Goal: Task Accomplishment & Management: Complete application form

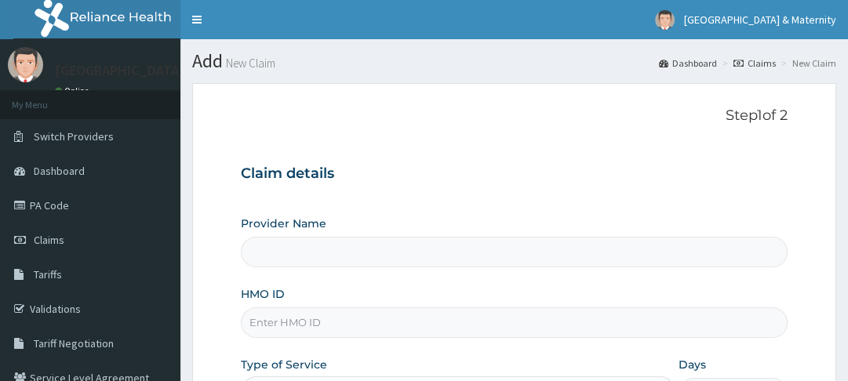
type input "Ewekoro Hospital"
click at [63, 206] on link "PA Code" at bounding box center [90, 205] width 180 height 35
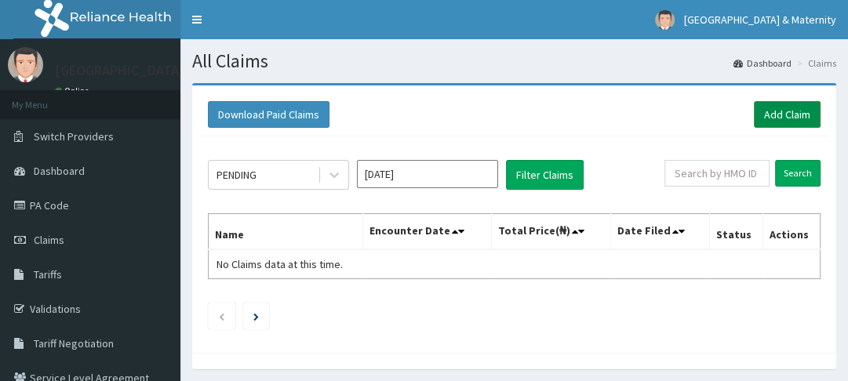
click at [781, 120] on link "Add Claim" at bounding box center [787, 114] width 67 height 27
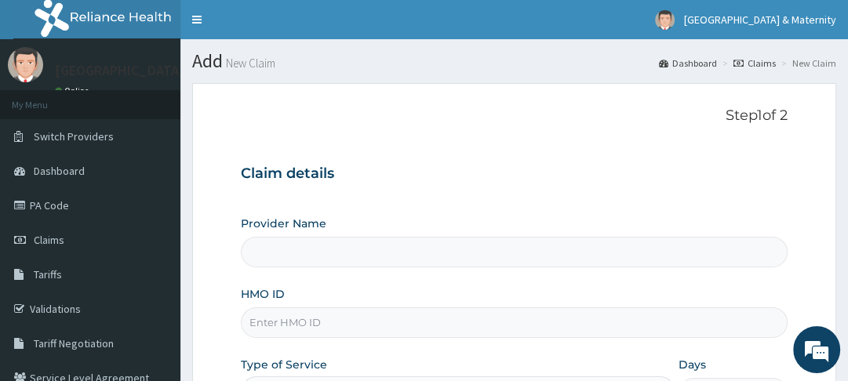
type input "Ewekoro Hospital"
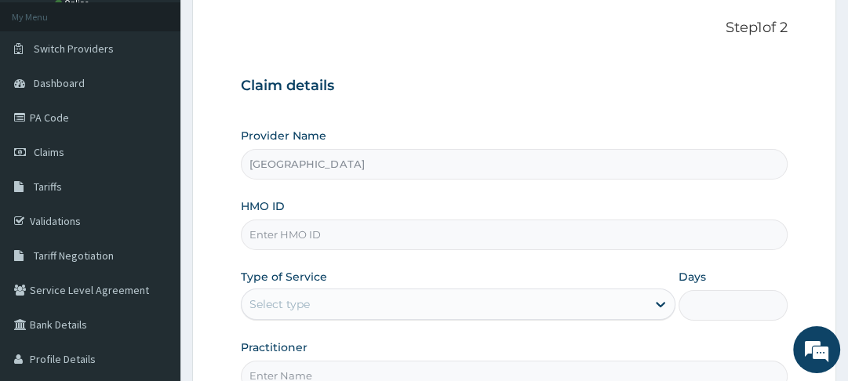
scroll to position [128, 0]
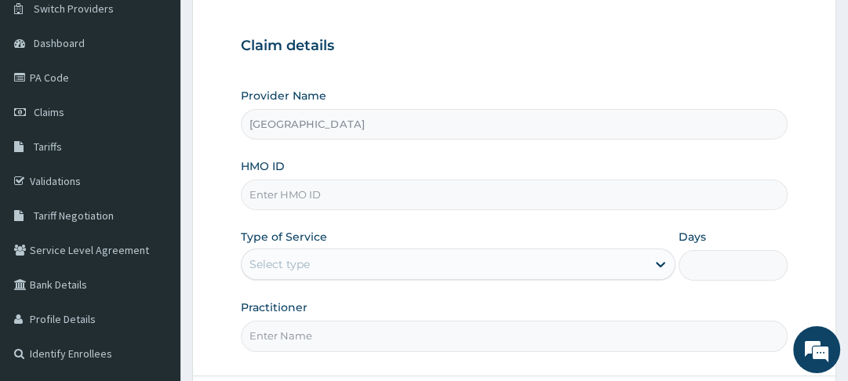
click at [356, 189] on input "HMO ID" at bounding box center [514, 195] width 546 height 31
type input "OSS/10060/D"
click at [661, 266] on icon at bounding box center [660, 265] width 9 height 5
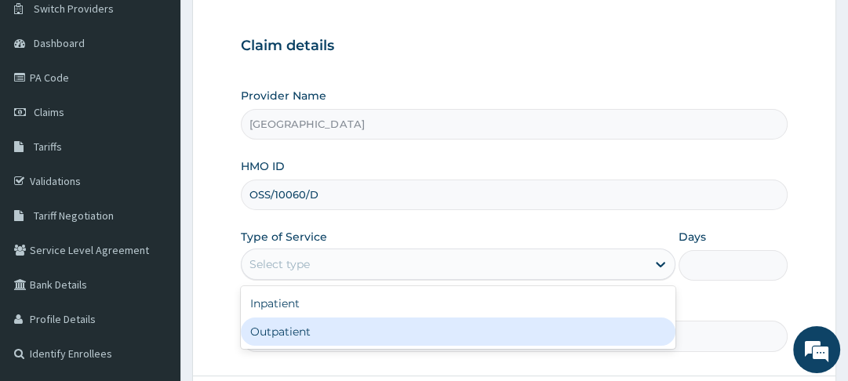
click at [414, 333] on div "Outpatient" at bounding box center [458, 332] width 435 height 28
type input "1"
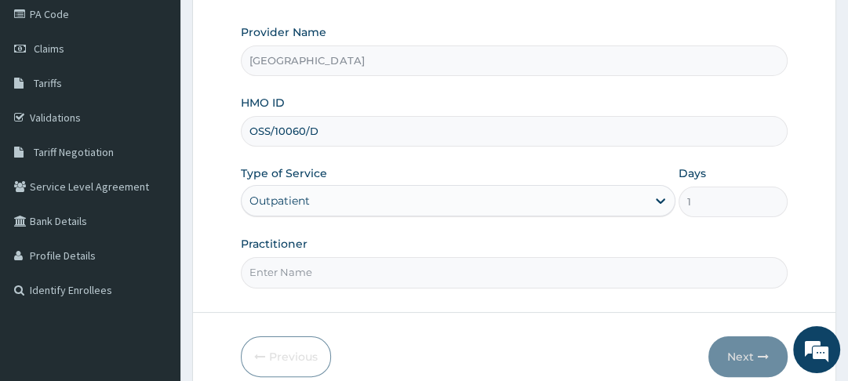
scroll to position [261, 0]
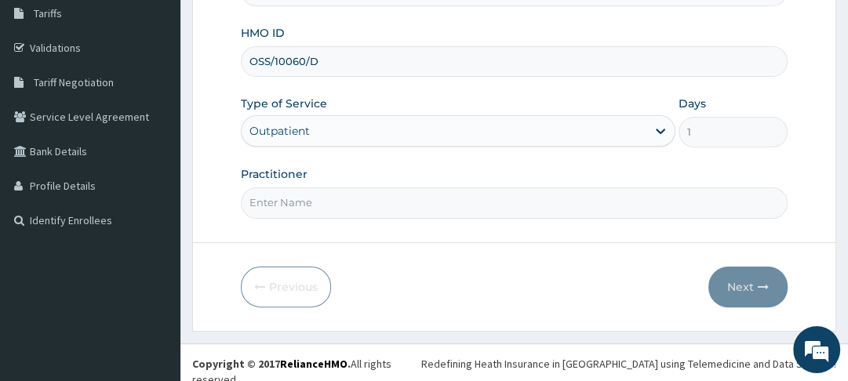
click at [412, 204] on input "Practitioner" at bounding box center [514, 203] width 546 height 31
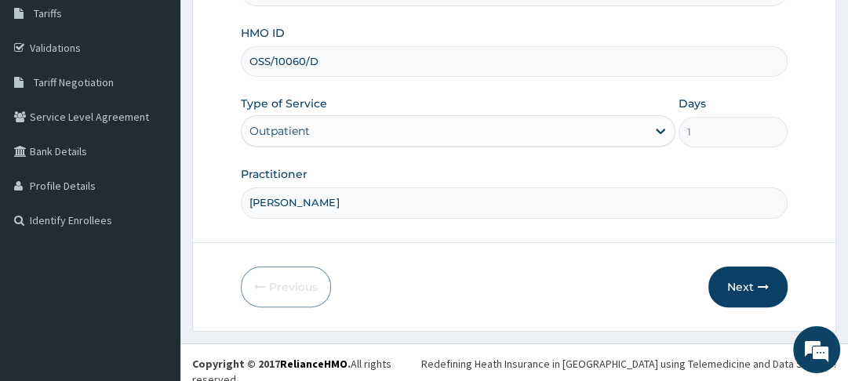
type input "MOSES"
click at [753, 283] on button "Next" at bounding box center [748, 287] width 79 height 41
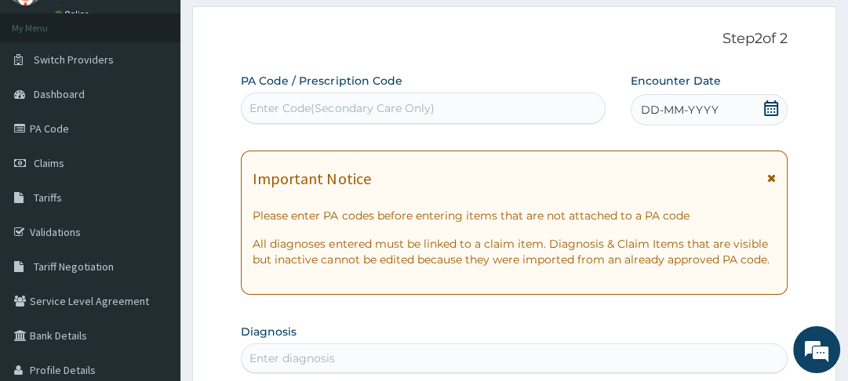
scroll to position [75, 0]
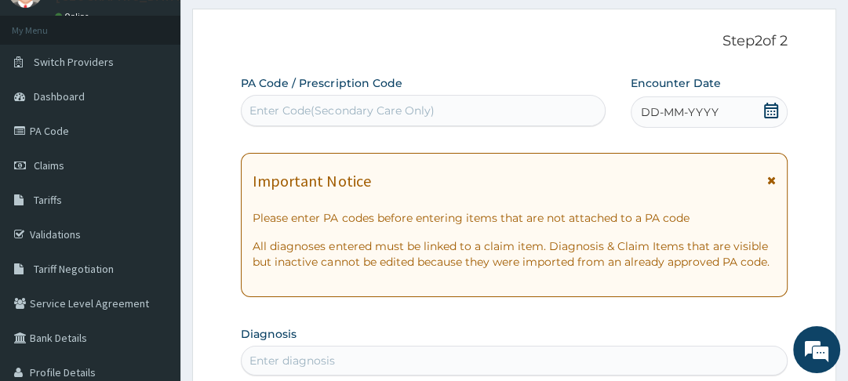
click at [773, 176] on icon at bounding box center [772, 180] width 9 height 11
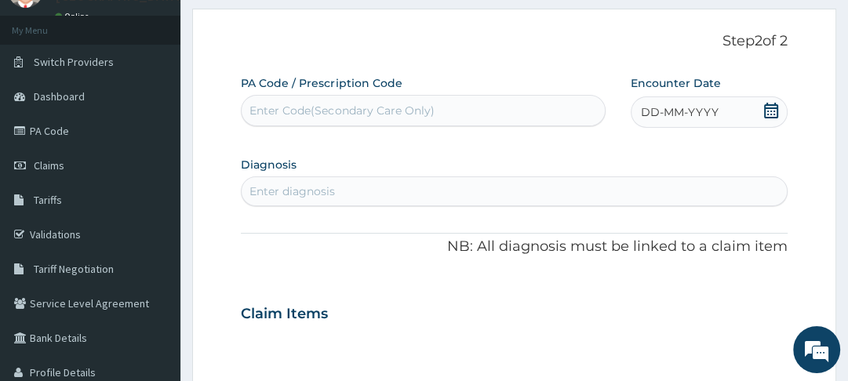
click at [323, 105] on div "Enter Code(Secondary Care Only)" at bounding box center [342, 111] width 184 height 16
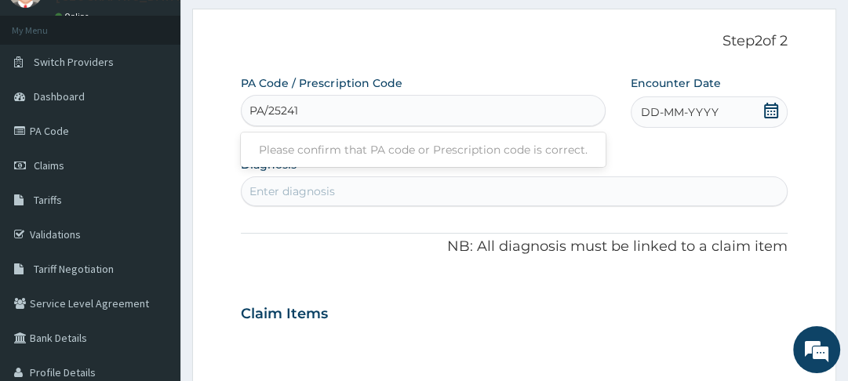
type input "PA/25241B"
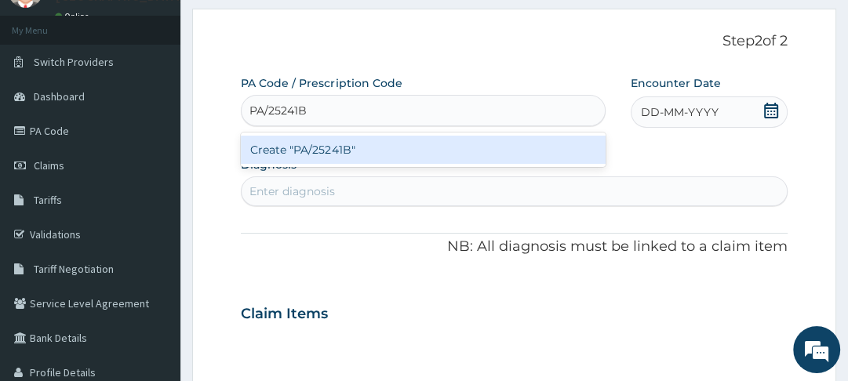
click at [321, 154] on div "Create "PA/25241B"" at bounding box center [423, 150] width 365 height 28
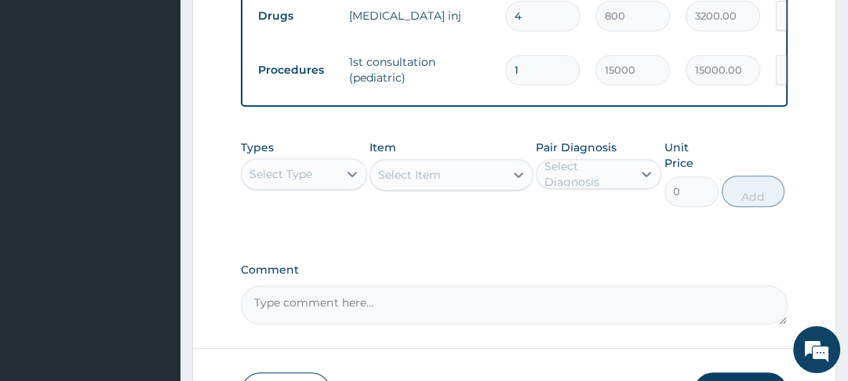
scroll to position [527, 0]
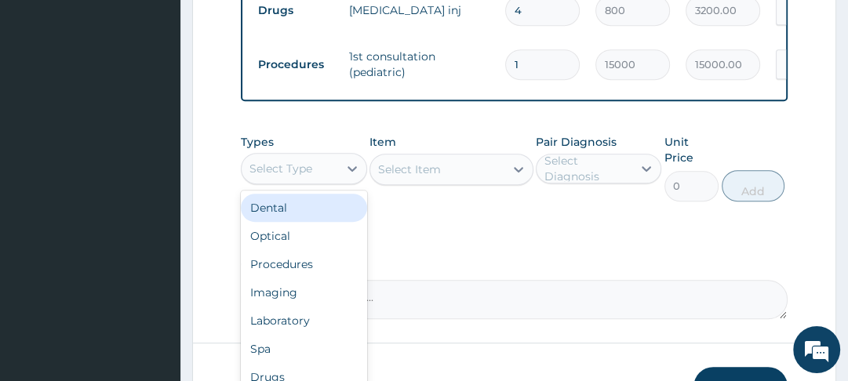
click at [308, 273] on div "Procedures" at bounding box center [304, 264] width 126 height 28
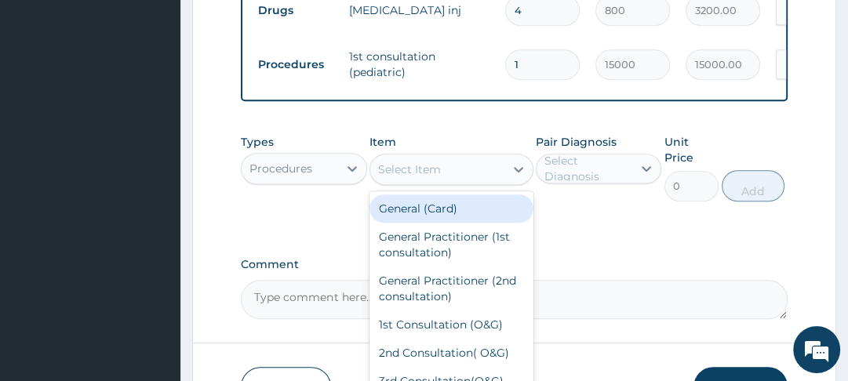
click at [439, 214] on div "General (Card)" at bounding box center [452, 209] width 164 height 28
type input "2000"
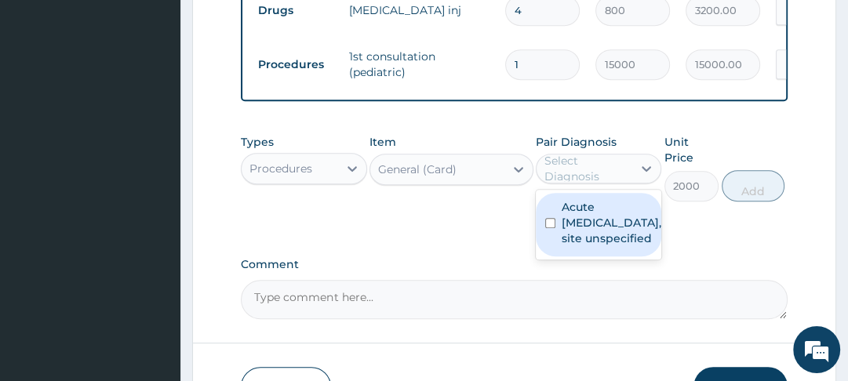
click at [553, 228] on input "checkbox" at bounding box center [550, 223] width 10 height 10
checkbox input "true"
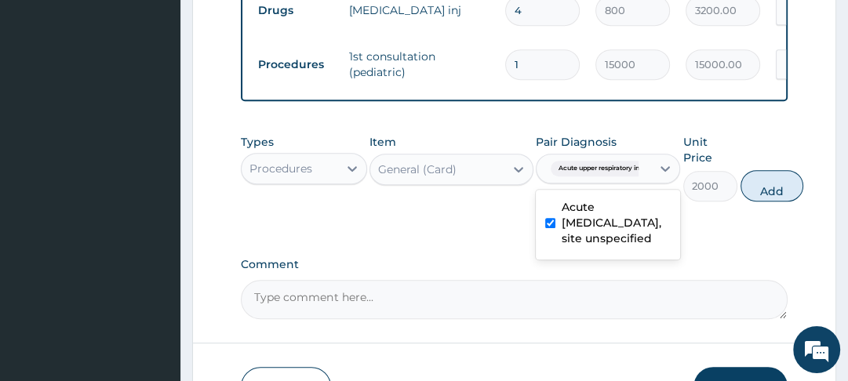
click at [748, 206] on div "Types Procedures Item General (Card) Pair Diagnosis option Acute upper respirat…" at bounding box center [514, 167] width 546 height 83
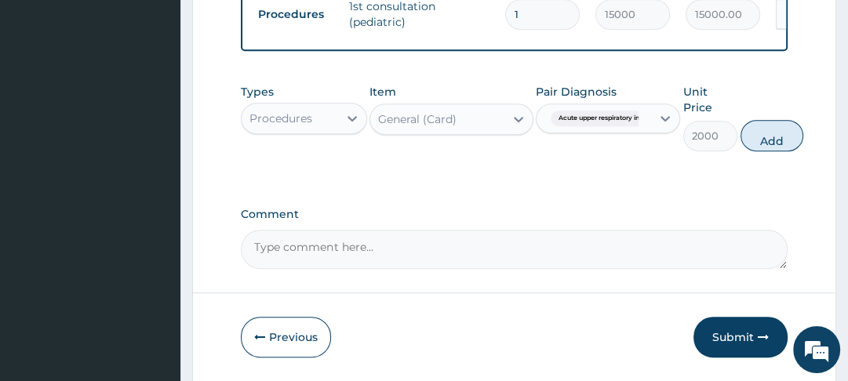
scroll to position [577, 0]
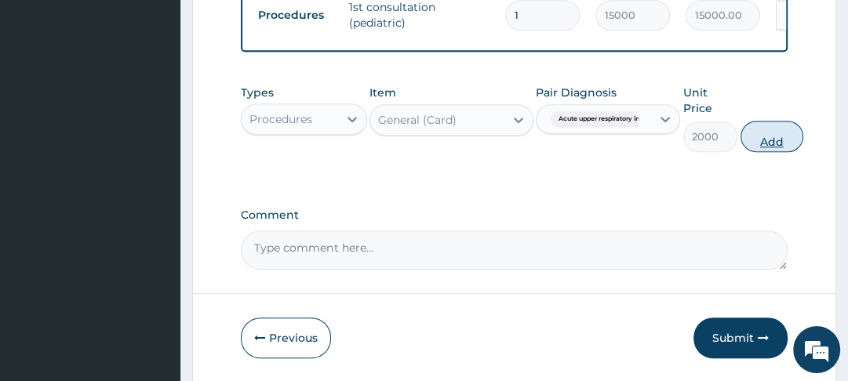
click at [791, 135] on button "Add" at bounding box center [772, 136] width 63 height 31
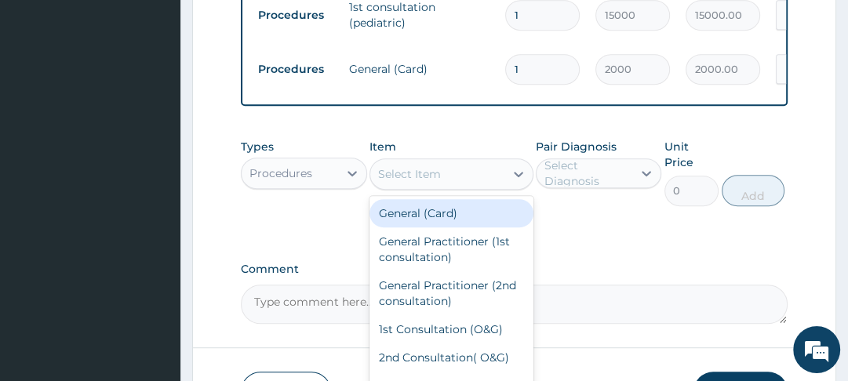
click at [452, 254] on div "General Practitioner (1st consultation)" at bounding box center [452, 250] width 164 height 44
type input "3000"
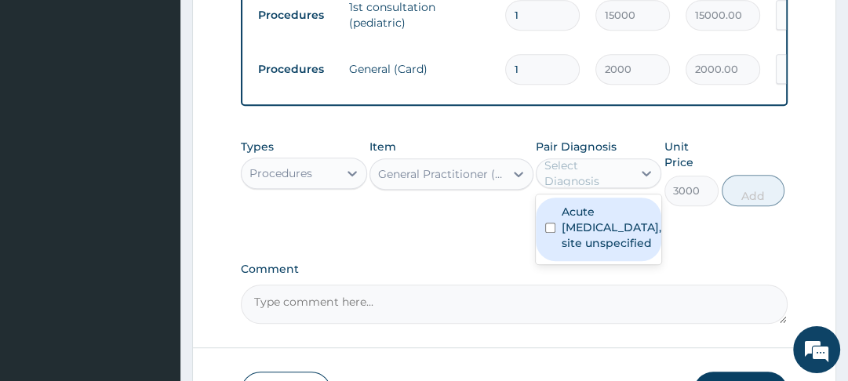
click at [549, 233] on input "checkbox" at bounding box center [550, 228] width 10 height 10
checkbox input "true"
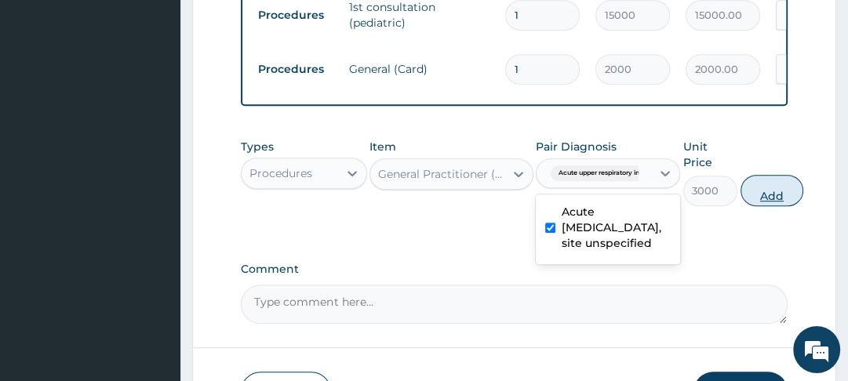
click at [777, 199] on button "Add" at bounding box center [772, 190] width 63 height 31
type input "0"
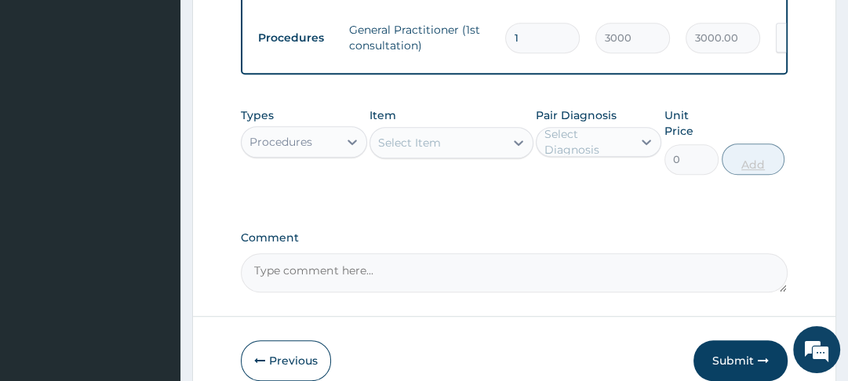
scroll to position [669, 0]
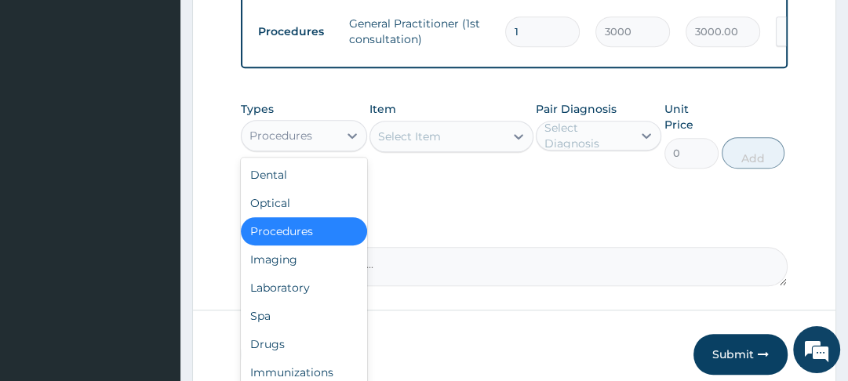
click at [301, 294] on div "Laboratory" at bounding box center [304, 288] width 126 height 28
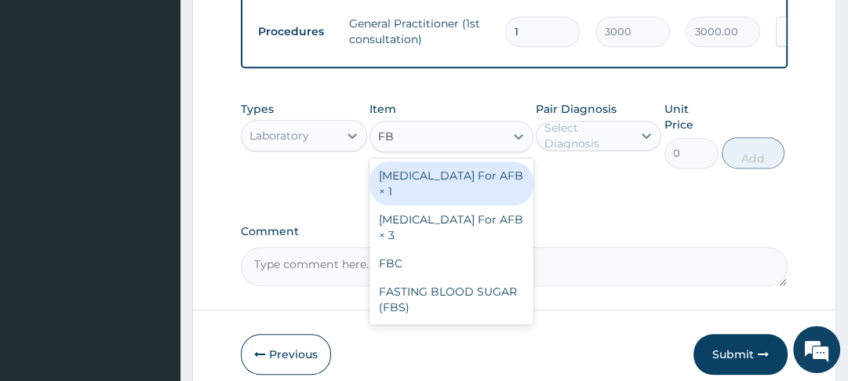
type input "FBC"
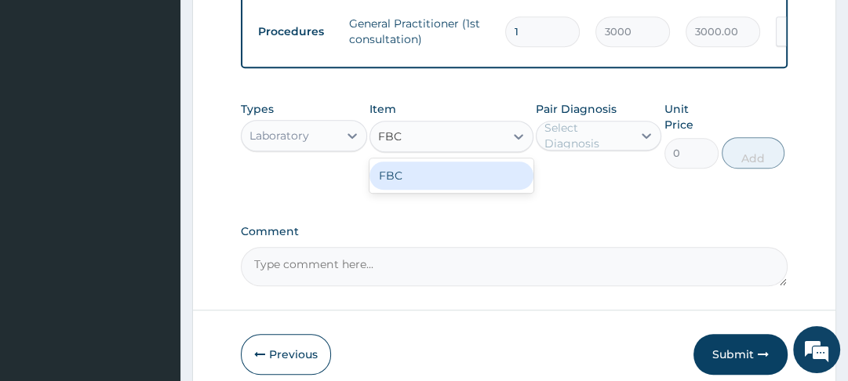
click at [417, 186] on div "FBC" at bounding box center [452, 176] width 164 height 28
type input "4000"
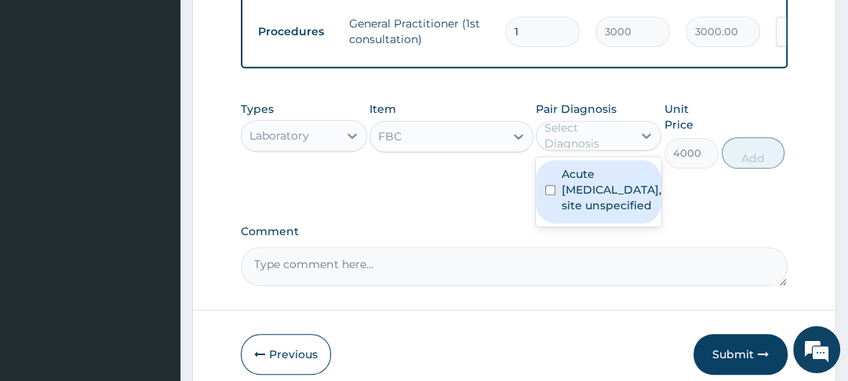
click at [556, 195] on input "checkbox" at bounding box center [550, 190] width 10 height 10
checkbox input "true"
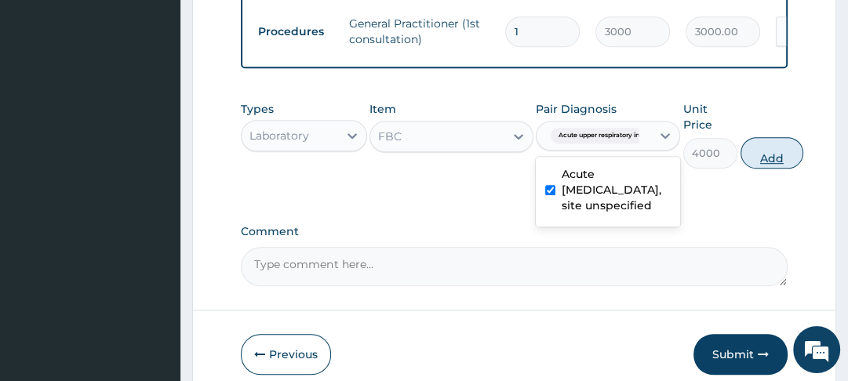
click at [768, 160] on button "Add" at bounding box center [772, 152] width 63 height 31
type input "0"
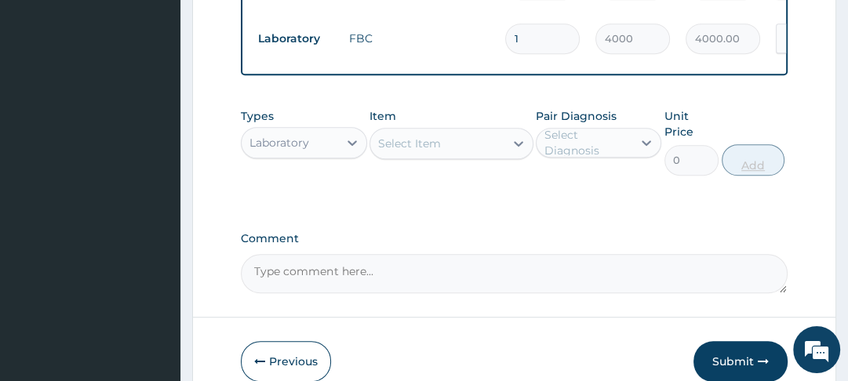
scroll to position [717, 0]
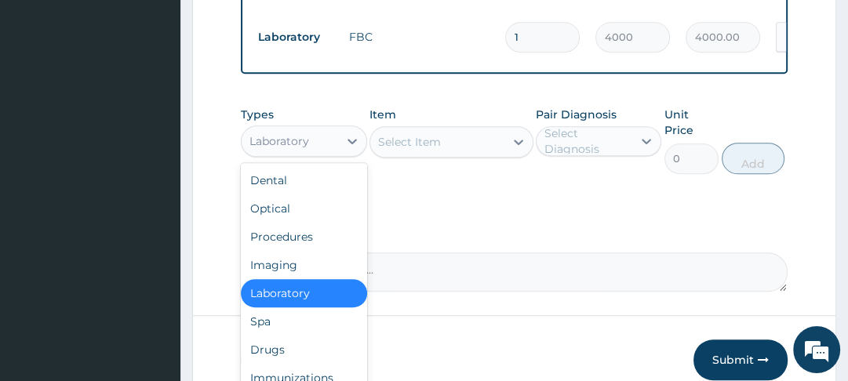
click at [286, 359] on div "Drugs" at bounding box center [304, 350] width 126 height 28
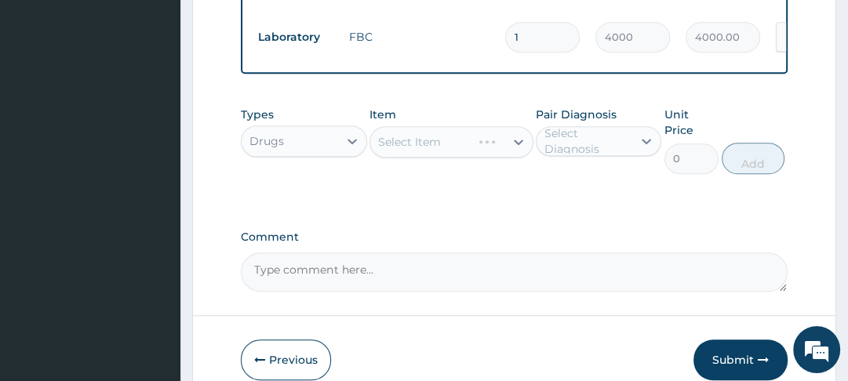
click at [511, 148] on div "Select Item" at bounding box center [452, 141] width 164 height 31
click at [519, 151] on div "Select Item" at bounding box center [452, 141] width 164 height 31
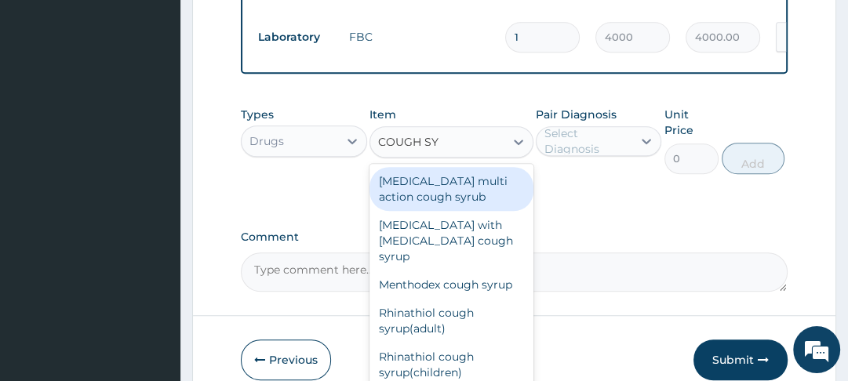
type input "COUGH SYR"
click at [447, 199] on div "[MEDICAL_DATA] multi action cough syrub" at bounding box center [452, 189] width 164 height 44
type input "1992"
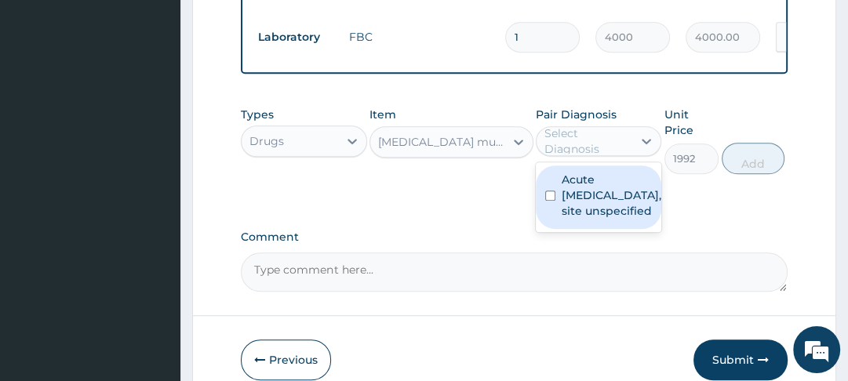
click at [555, 201] on input "checkbox" at bounding box center [550, 196] width 10 height 10
checkbox input "true"
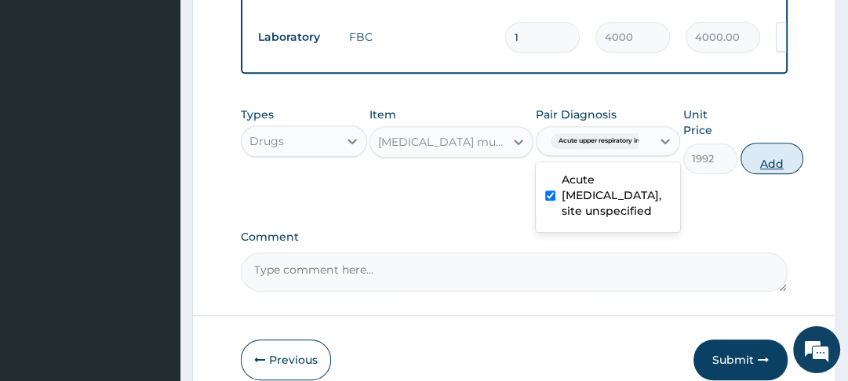
click at [766, 170] on button "Add" at bounding box center [772, 158] width 63 height 31
type input "0"
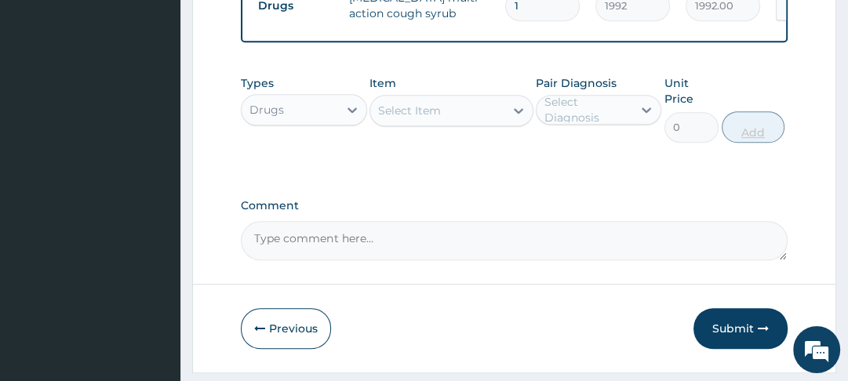
scroll to position [804, 0]
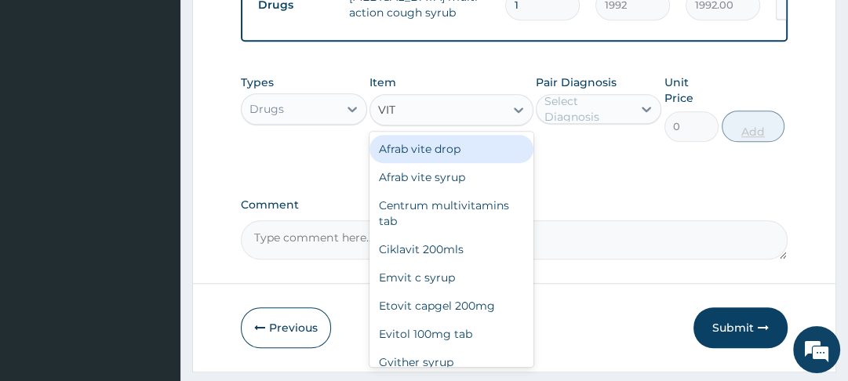
type input "VIT"
click at [413, 282] on div "Emvit c syrup" at bounding box center [452, 278] width 164 height 28
type input "300"
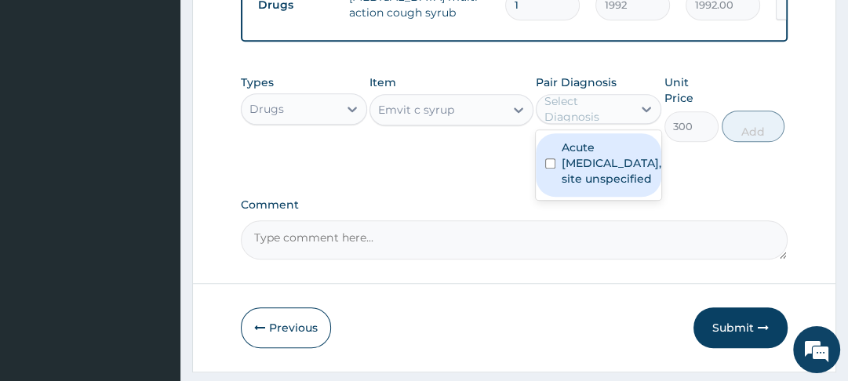
click at [556, 169] on input "checkbox" at bounding box center [550, 164] width 10 height 10
checkbox input "true"
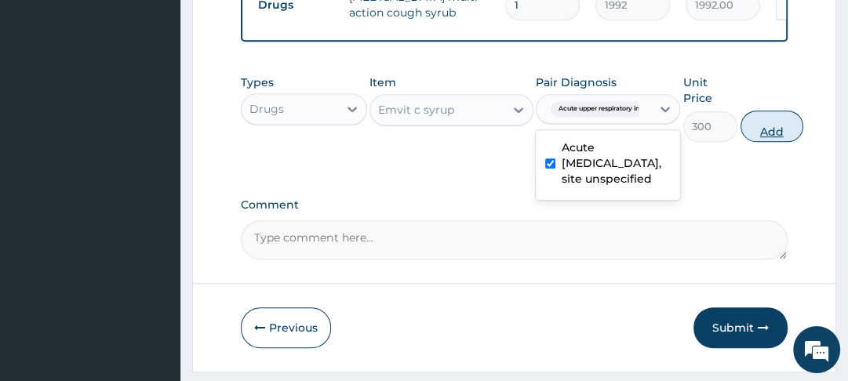
click at [768, 138] on button "Add" at bounding box center [772, 126] width 63 height 31
type input "0"
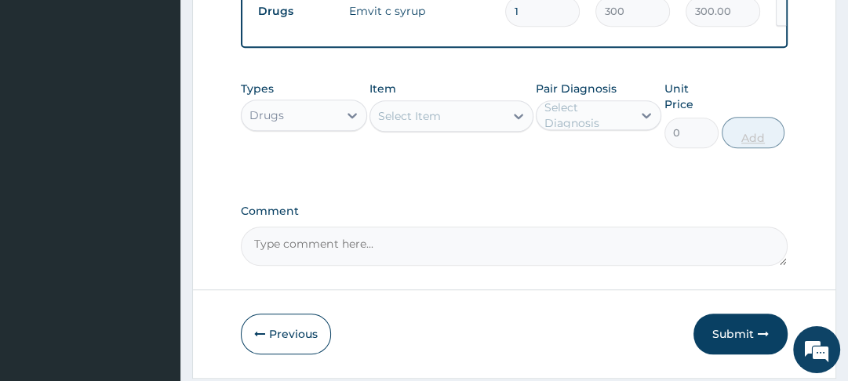
scroll to position [907, 0]
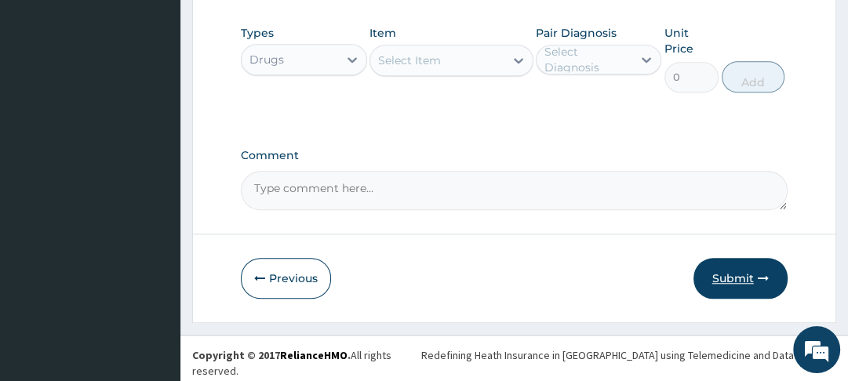
click at [734, 281] on button "Submit" at bounding box center [741, 278] width 94 height 41
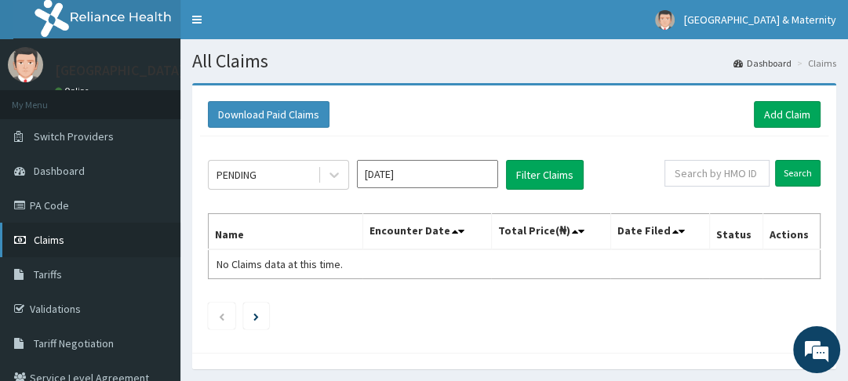
click at [70, 239] on link "Claims" at bounding box center [90, 240] width 180 height 35
click at [62, 239] on span "Claims" at bounding box center [49, 240] width 31 height 14
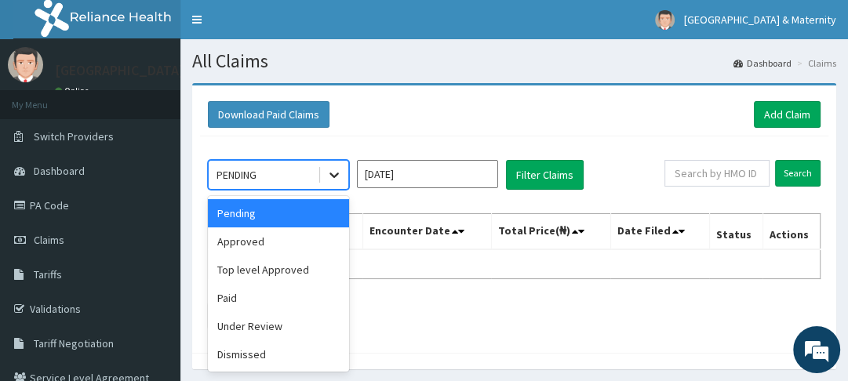
click at [335, 173] on icon at bounding box center [334, 175] width 16 height 16
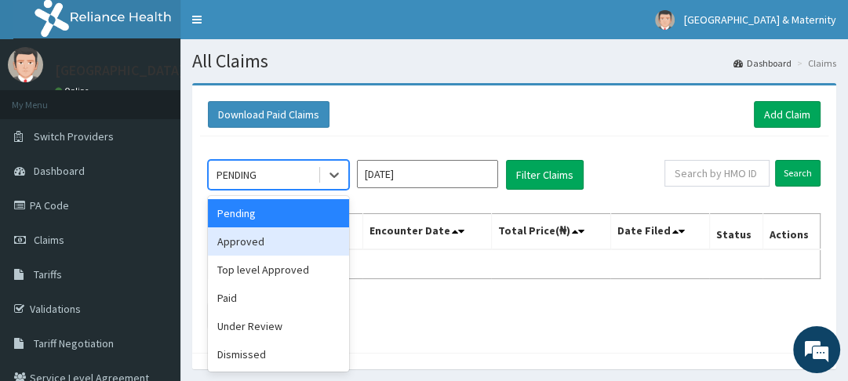
click at [283, 239] on div "Approved" at bounding box center [278, 242] width 141 height 28
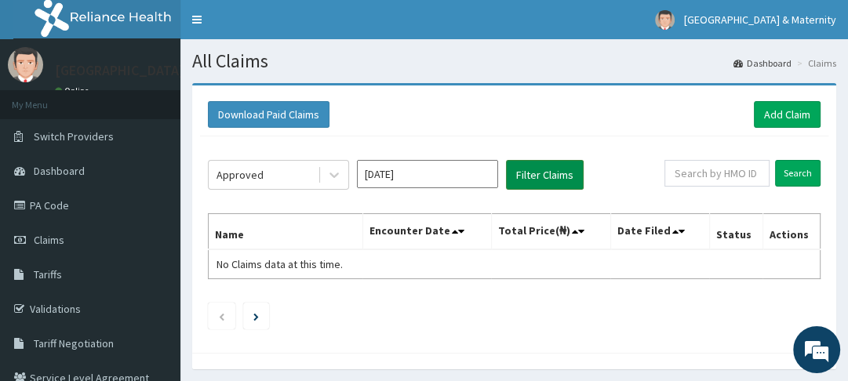
click at [523, 184] on button "Filter Claims" at bounding box center [545, 175] width 78 height 30
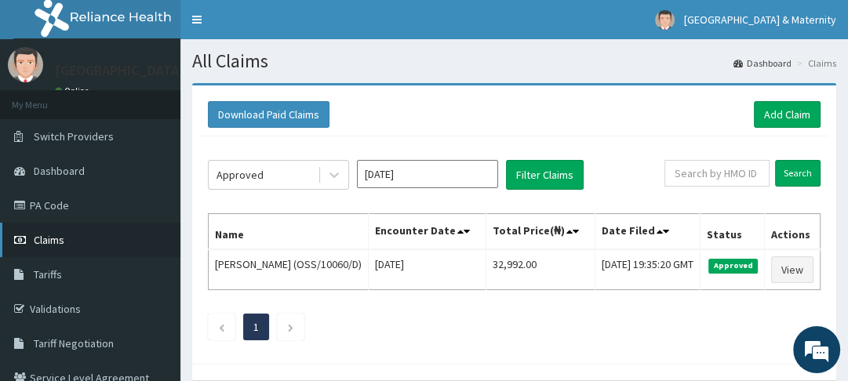
click at [40, 239] on span "Claims" at bounding box center [49, 240] width 31 height 14
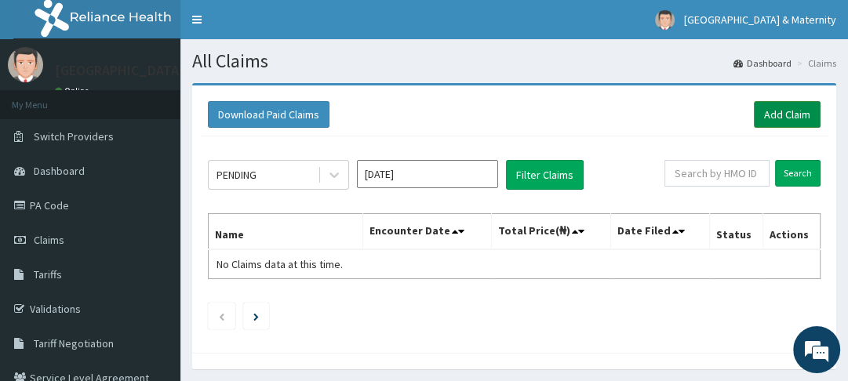
click at [789, 114] on link "Add Claim" at bounding box center [787, 114] width 67 height 27
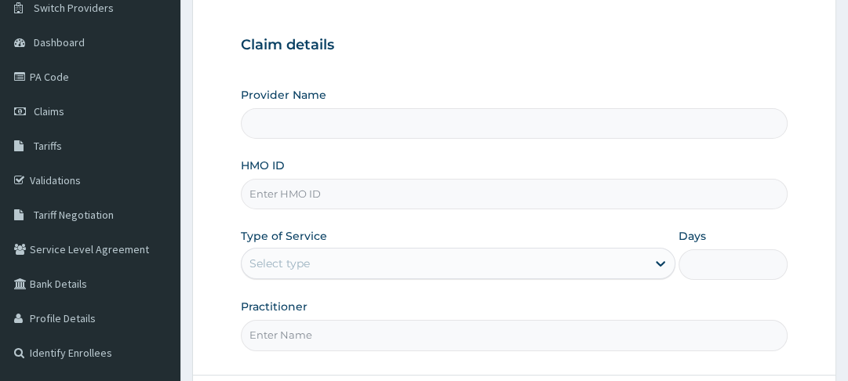
scroll to position [135, 0]
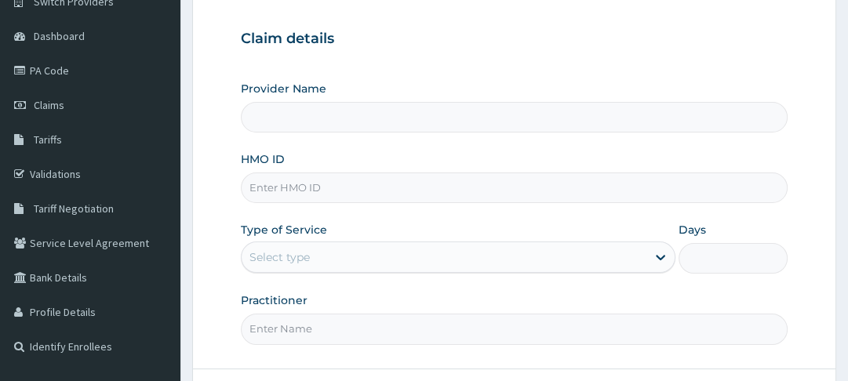
click at [349, 182] on input "HMO ID" at bounding box center [514, 188] width 546 height 31
type input "REF/"
type input "Ewekoro Hospital"
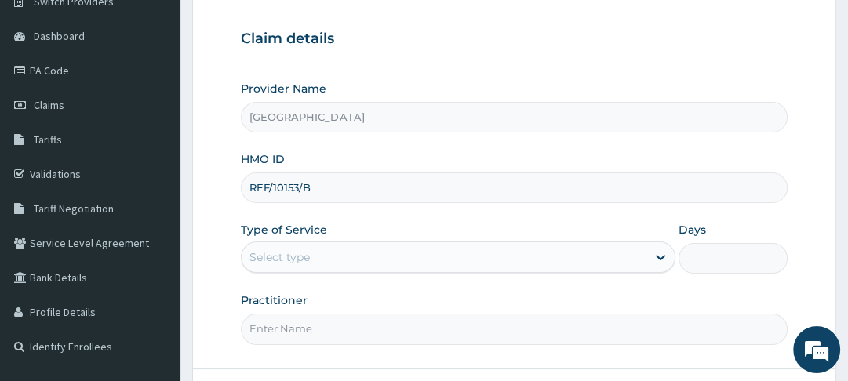
scroll to position [0, 0]
type input "REF/10153/B"
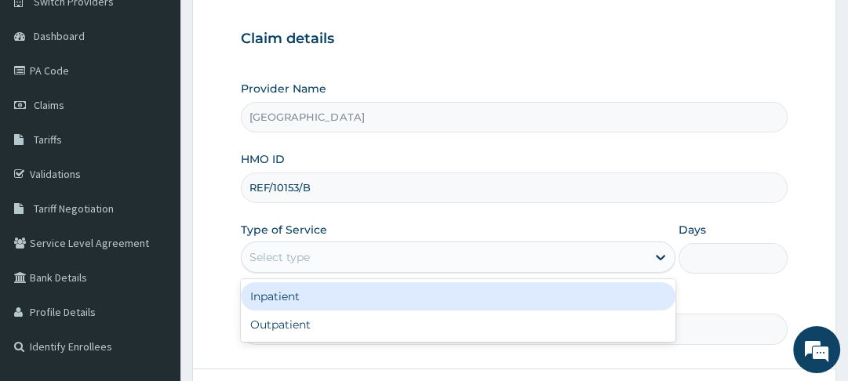
click at [334, 330] on div "Outpatient" at bounding box center [458, 325] width 435 height 28
type input "1"
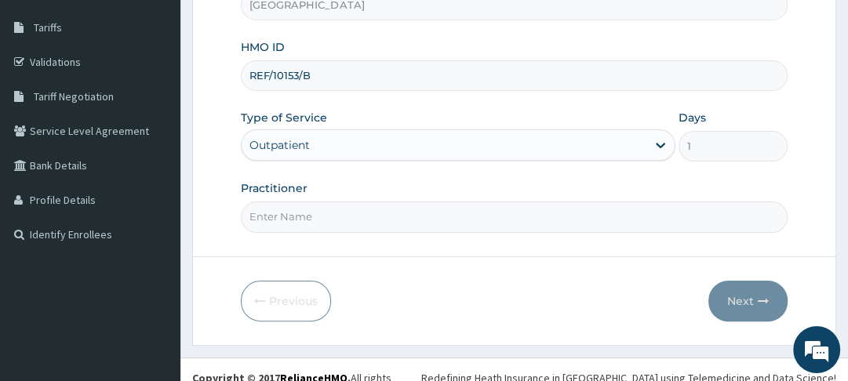
scroll to position [261, 0]
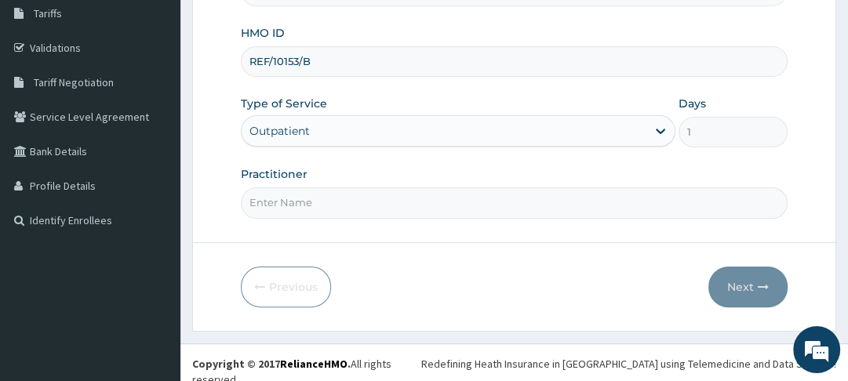
click at [381, 204] on input "Practitioner" at bounding box center [514, 203] width 546 height 31
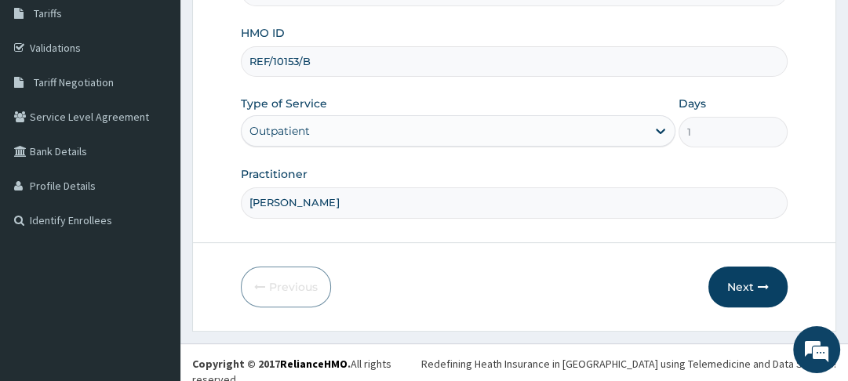
type input "[PERSON_NAME]"
click at [743, 289] on button "Next" at bounding box center [748, 287] width 79 height 41
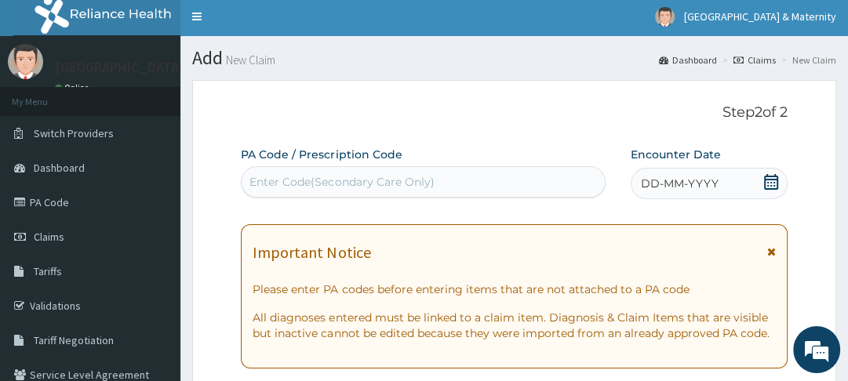
scroll to position [0, 0]
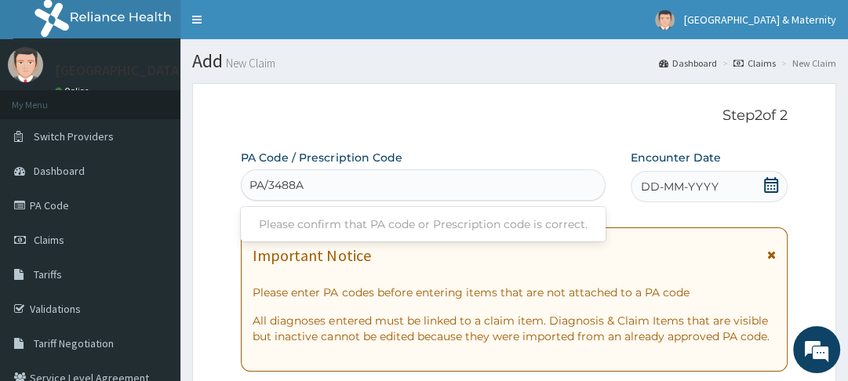
type input "PA/3488A3"
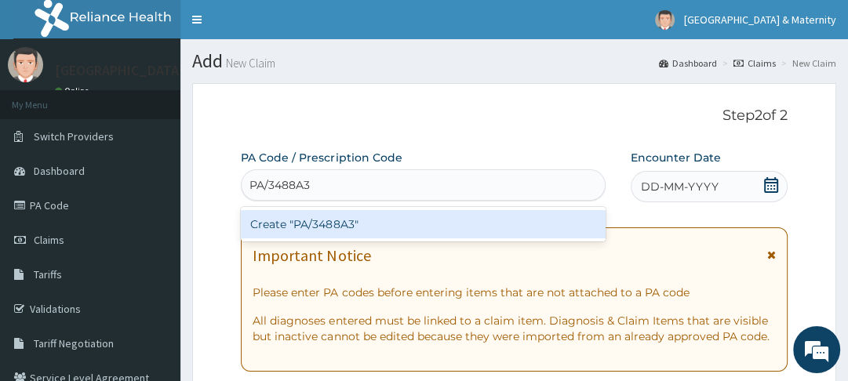
click at [374, 226] on div "Create "PA/3488A3"" at bounding box center [423, 224] width 365 height 28
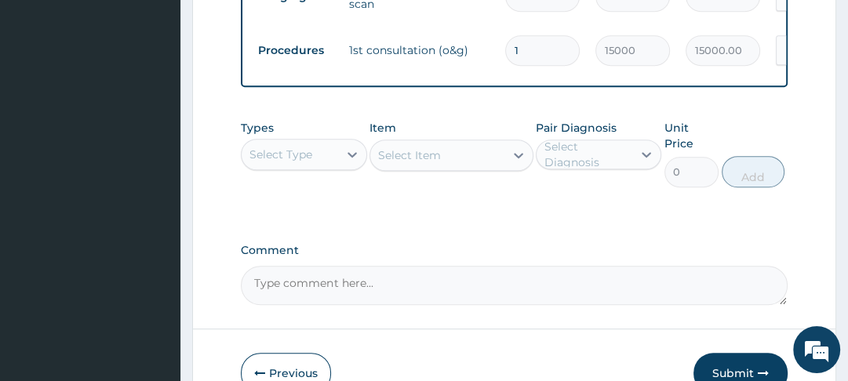
scroll to position [727, 0]
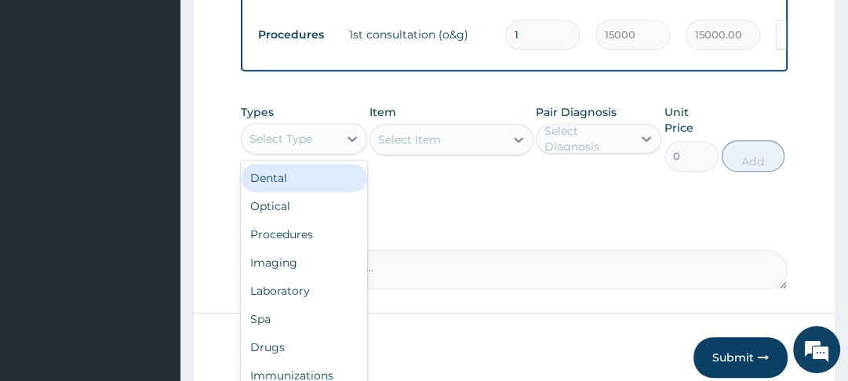
click at [308, 243] on div "Procedures" at bounding box center [304, 235] width 126 height 28
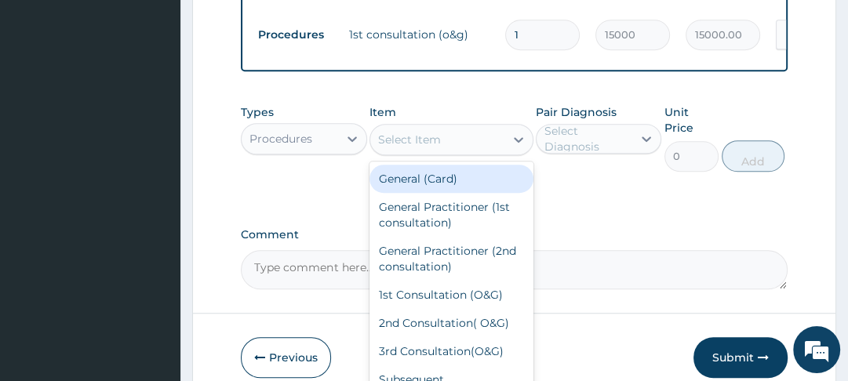
click at [453, 188] on div "General (Card)" at bounding box center [452, 179] width 164 height 28
type input "2000"
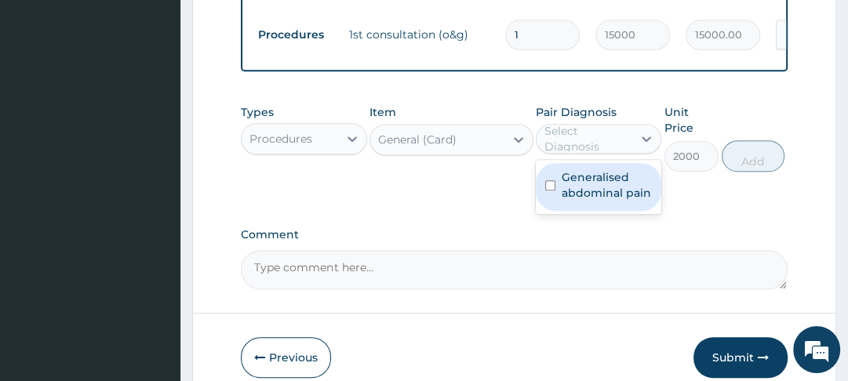
click at [563, 194] on label "Generalised abdominal pain" at bounding box center [607, 185] width 90 height 31
checkbox input "true"
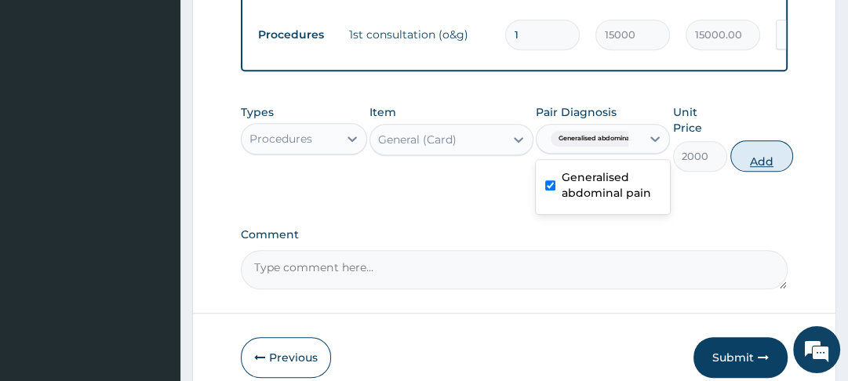
click at [759, 172] on button "Add" at bounding box center [762, 155] width 63 height 31
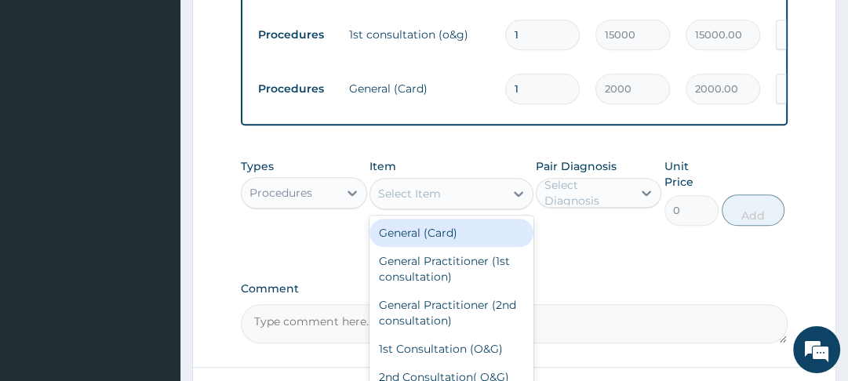
click at [462, 273] on div "General Practitioner (1st consultation)" at bounding box center [452, 269] width 164 height 44
type input "3000"
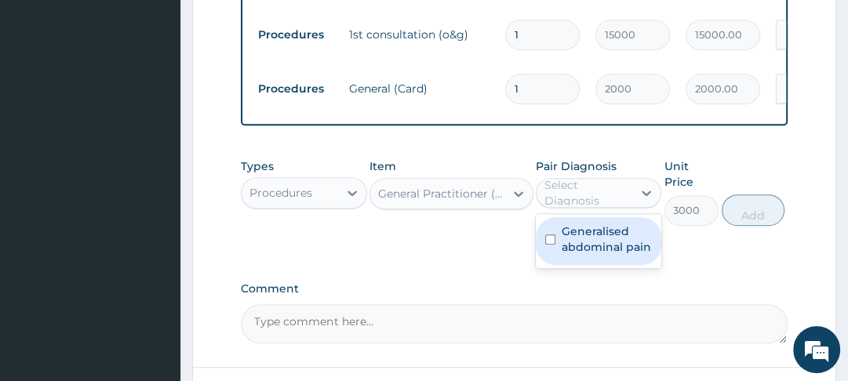
click at [554, 245] on input "checkbox" at bounding box center [550, 240] width 10 height 10
checkbox input "true"
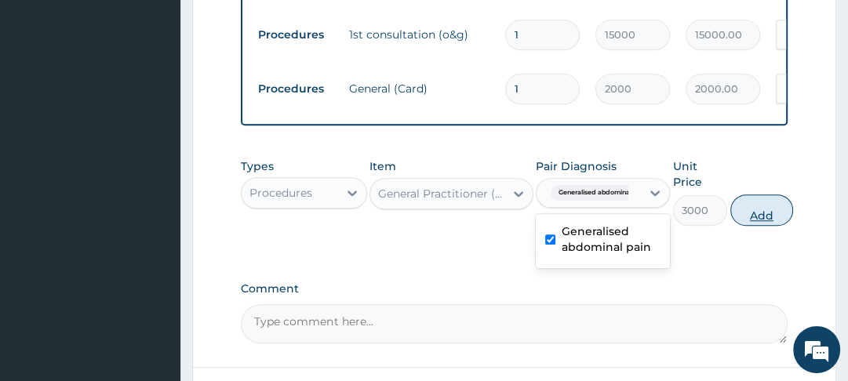
click at [749, 220] on button "Add" at bounding box center [762, 210] width 63 height 31
type input "0"
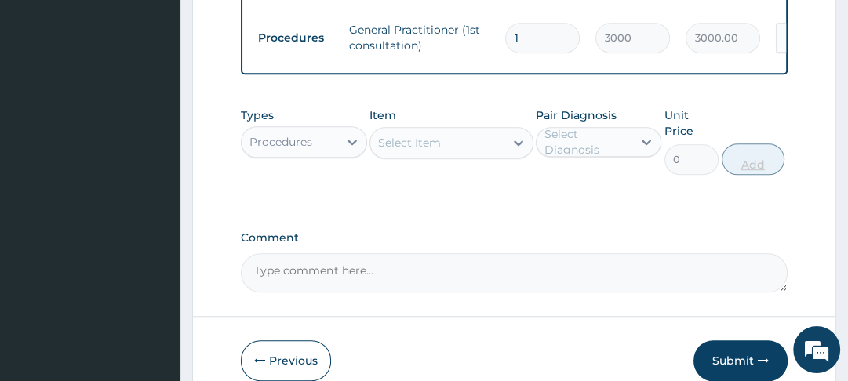
scroll to position [852, 0]
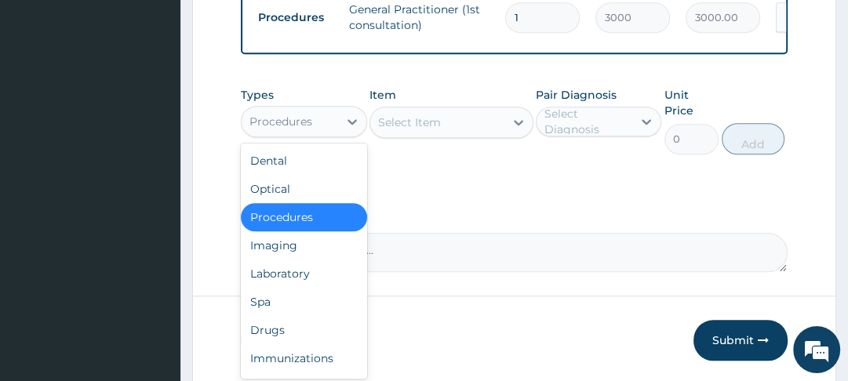
click at [300, 284] on div "Laboratory" at bounding box center [304, 274] width 126 height 28
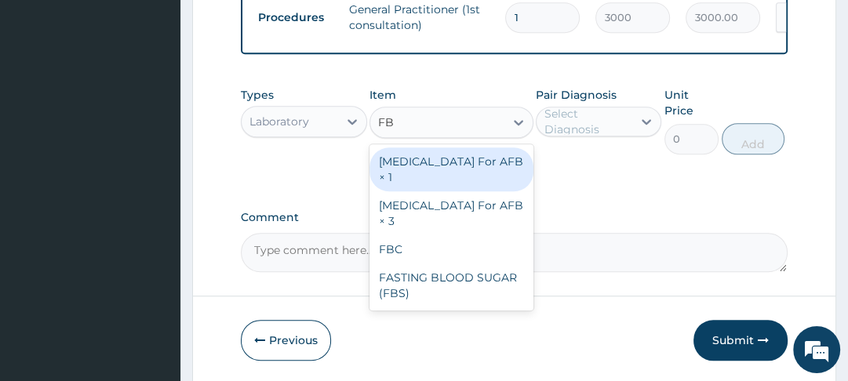
type input "FBC"
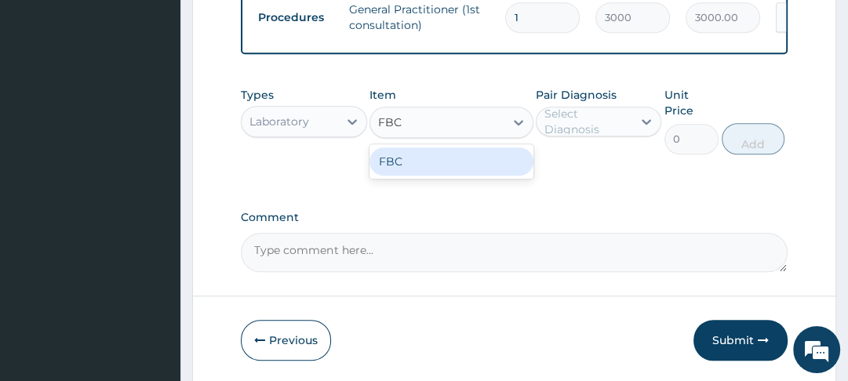
click at [433, 176] on div "FBC" at bounding box center [452, 162] width 164 height 28
type input "4000"
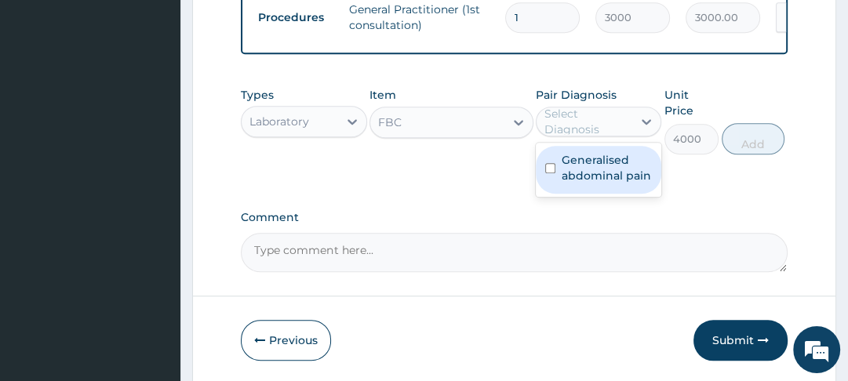
click at [570, 179] on label "Generalised abdominal pain" at bounding box center [607, 167] width 90 height 31
checkbox input "true"
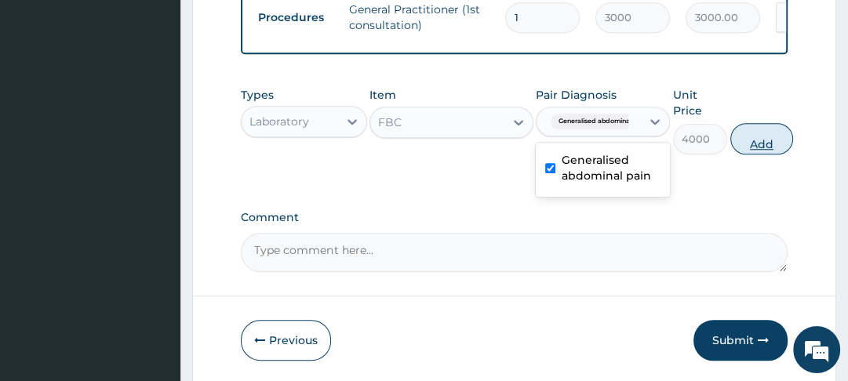
click at [766, 149] on button "Add" at bounding box center [762, 138] width 63 height 31
type input "0"
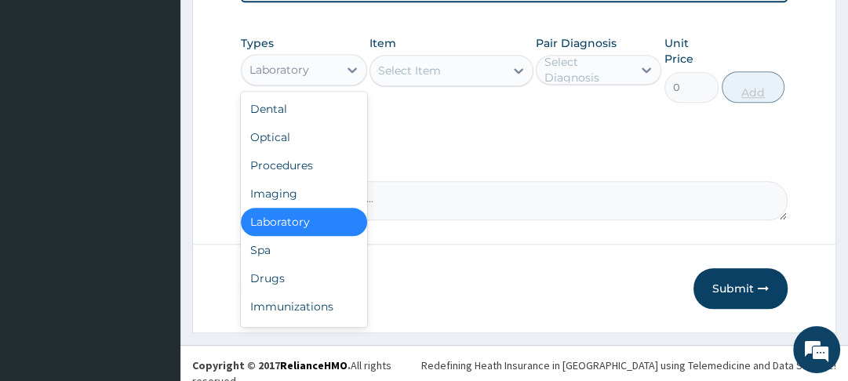
scroll to position [968, 0]
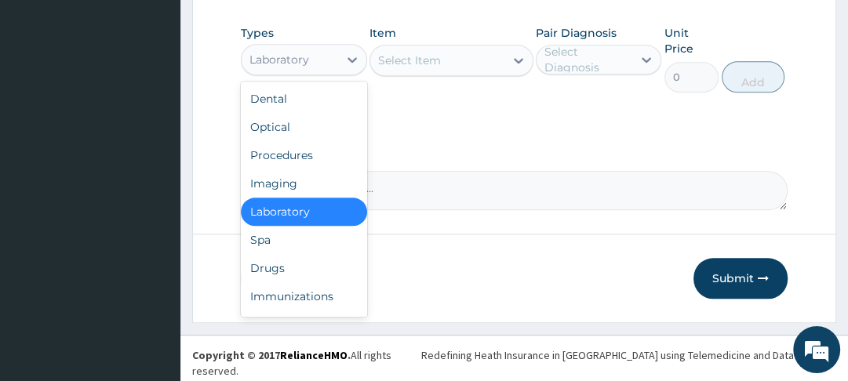
click at [282, 279] on div "Drugs" at bounding box center [304, 268] width 126 height 28
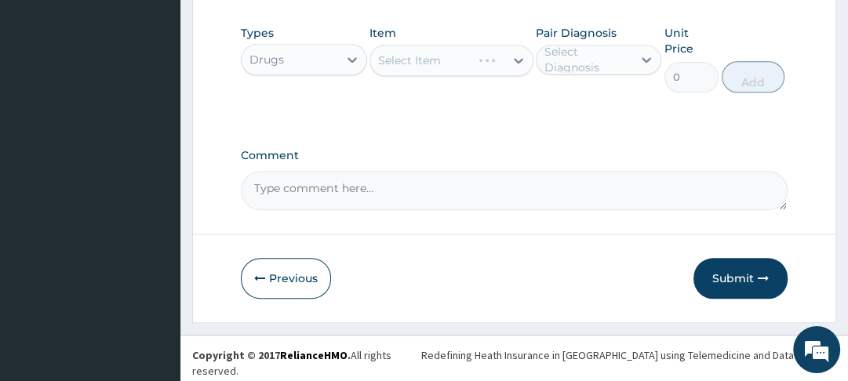
click at [521, 65] on div "Select Item" at bounding box center [452, 60] width 164 height 31
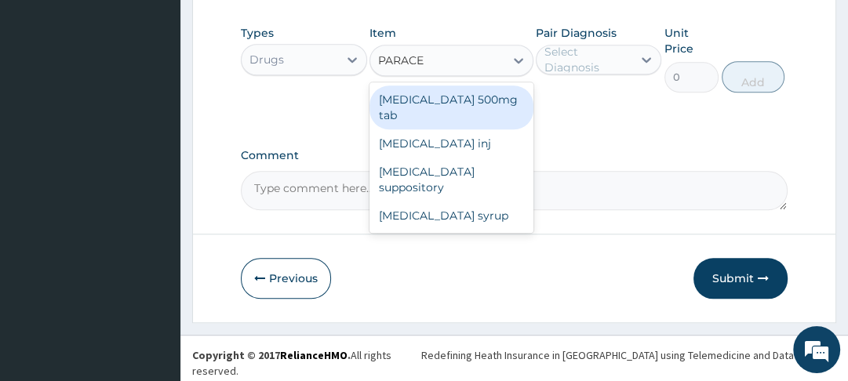
type input "PARACET"
click at [449, 135] on div "[MEDICAL_DATA] inj" at bounding box center [452, 143] width 164 height 28
type input "150"
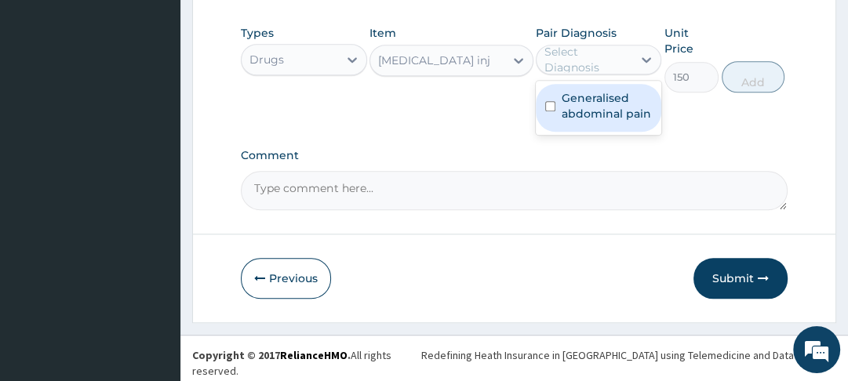
click at [554, 111] on input "checkbox" at bounding box center [550, 106] width 10 height 10
checkbox input "true"
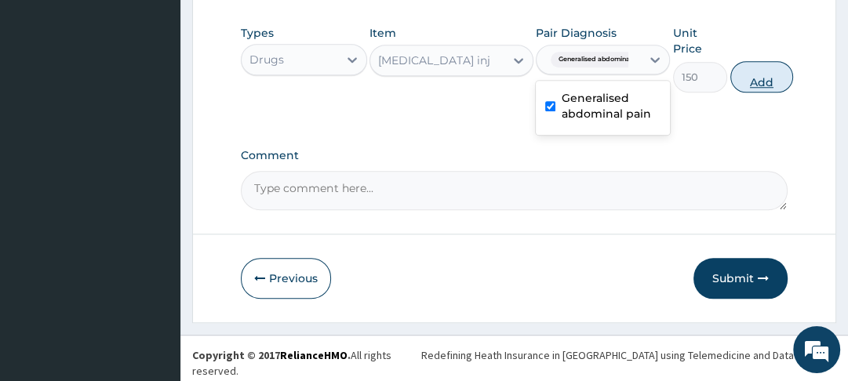
click at [764, 88] on button "Add" at bounding box center [762, 76] width 63 height 31
type input "0"
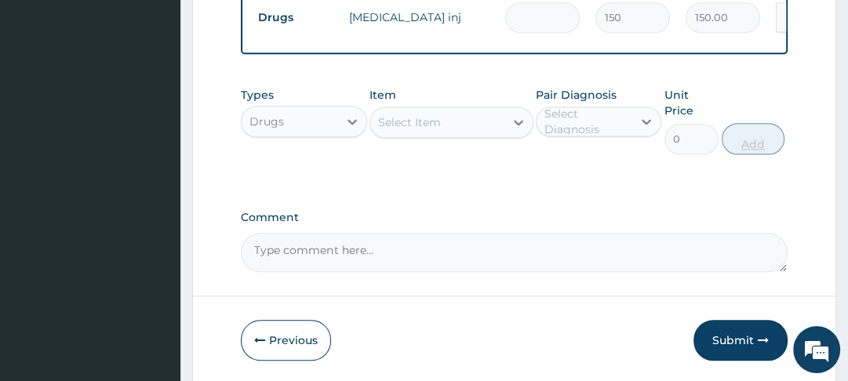
type input "0.00"
type input "3"
type input "450.00"
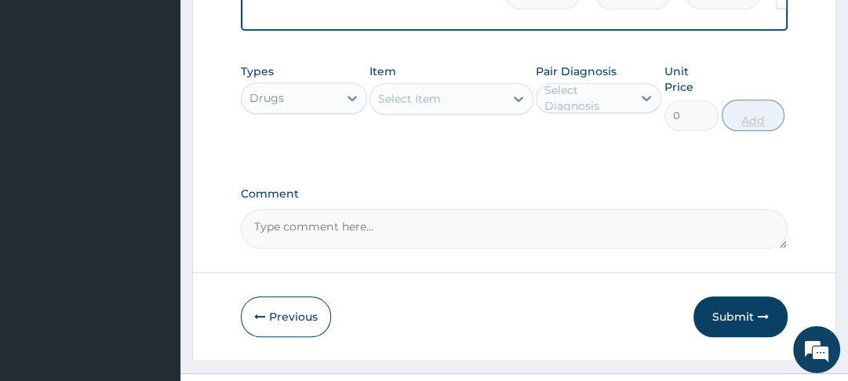
scroll to position [1023, 0]
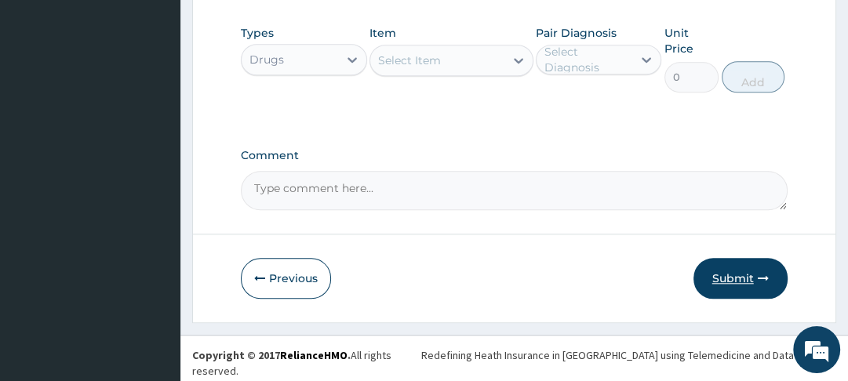
click at [731, 286] on button "Submit" at bounding box center [741, 278] width 94 height 41
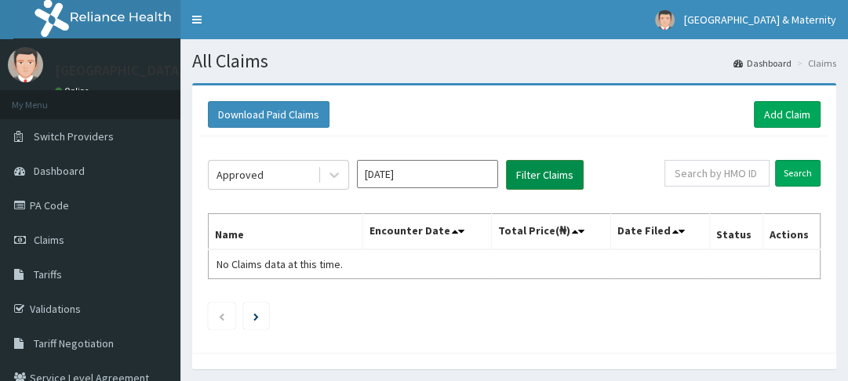
click at [534, 188] on button "Filter Claims" at bounding box center [545, 175] width 78 height 30
click at [538, 181] on button "Filter Claims" at bounding box center [545, 175] width 78 height 30
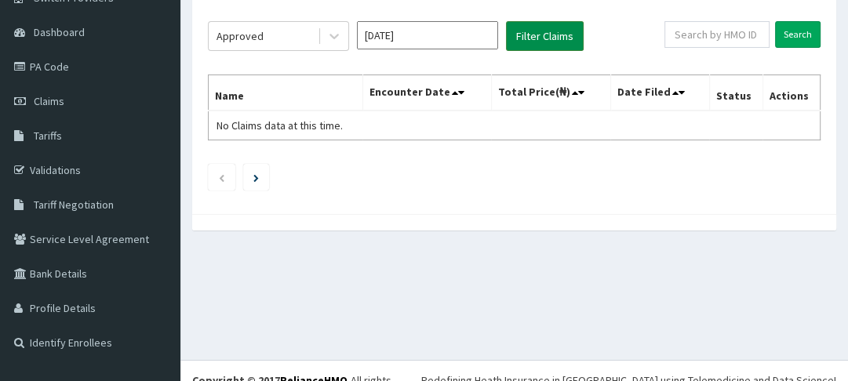
scroll to position [140, 0]
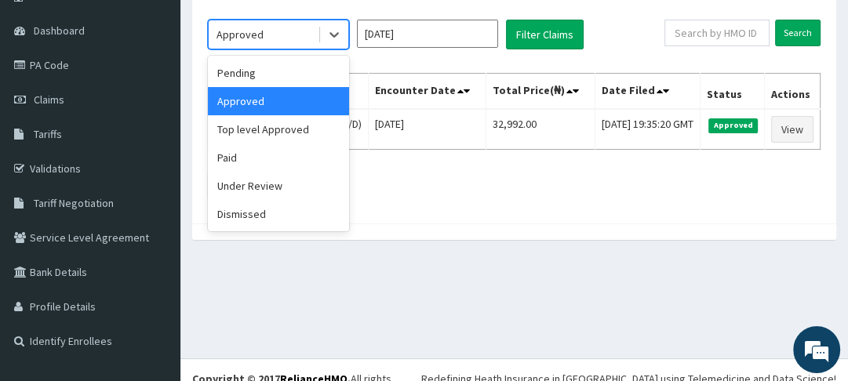
click at [277, 184] on div "Under Review" at bounding box center [278, 186] width 141 height 28
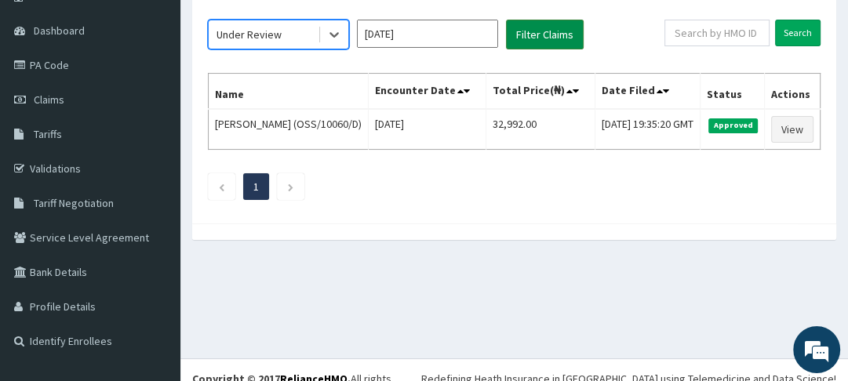
click at [539, 35] on button "Filter Claims" at bounding box center [545, 35] width 78 height 30
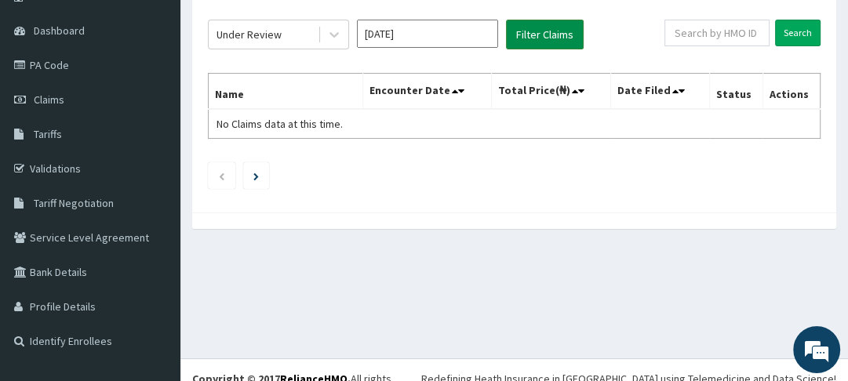
click at [549, 38] on button "Filter Claims" at bounding box center [545, 35] width 78 height 30
click at [538, 38] on button "Filter Claims" at bounding box center [545, 35] width 78 height 30
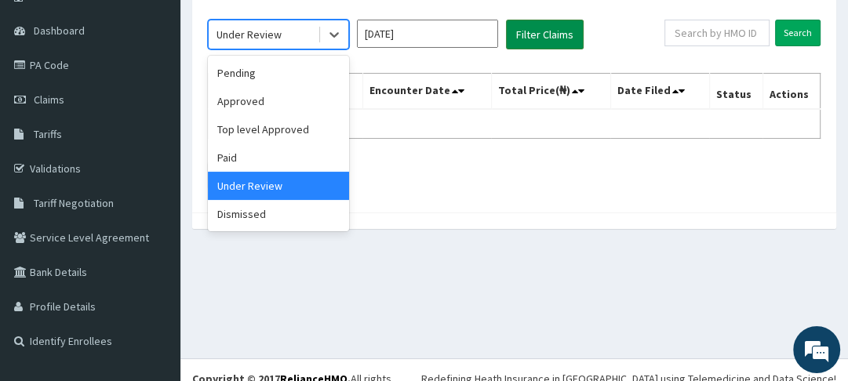
scroll to position [0, 0]
click at [264, 133] on div "Top level Approved" at bounding box center [278, 129] width 141 height 28
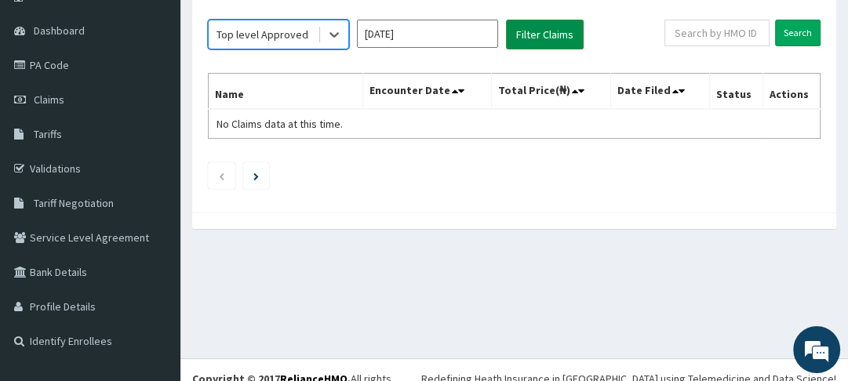
click at [537, 31] on button "Filter Claims" at bounding box center [545, 35] width 78 height 30
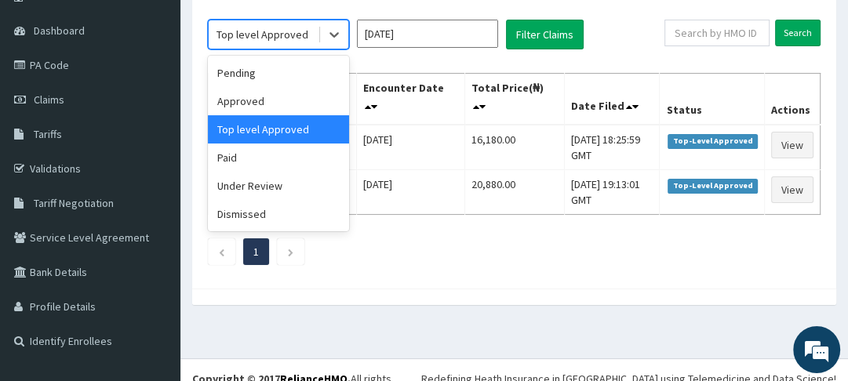
click at [257, 100] on div "Approved" at bounding box center [278, 101] width 141 height 28
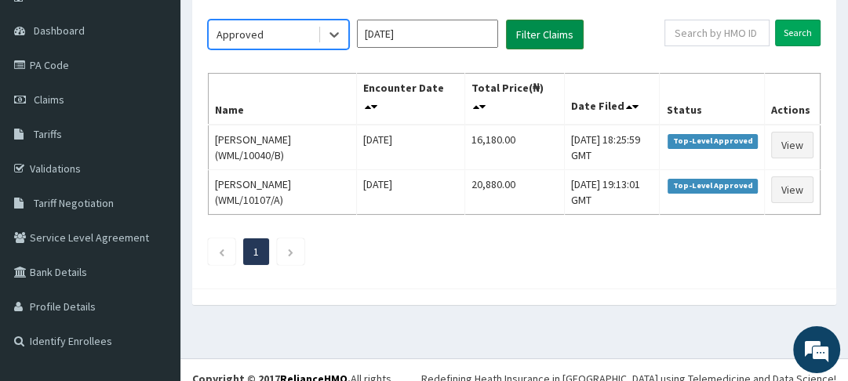
click at [537, 41] on button "Filter Claims" at bounding box center [545, 35] width 78 height 30
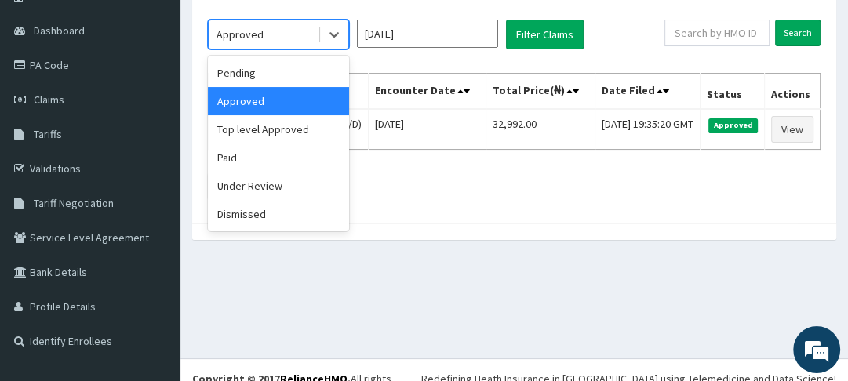
click at [253, 68] on div "Pending" at bounding box center [278, 73] width 141 height 28
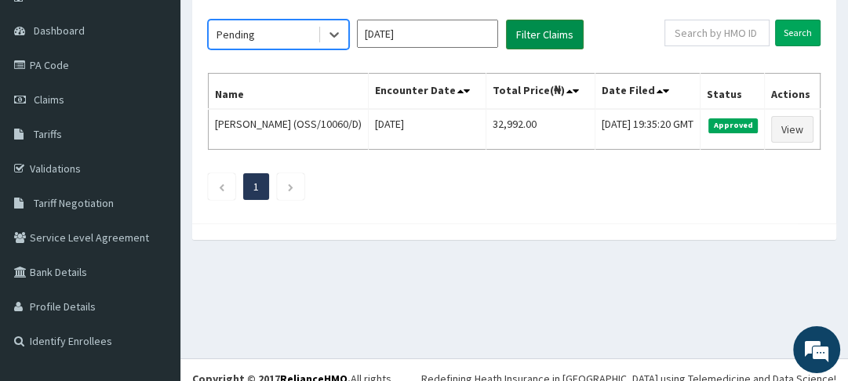
click at [534, 39] on button "Filter Claims" at bounding box center [545, 35] width 78 height 30
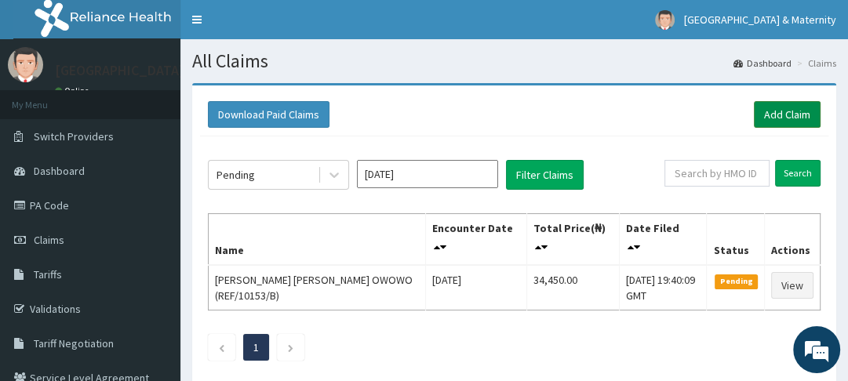
click at [782, 113] on link "Add Claim" at bounding box center [787, 114] width 67 height 27
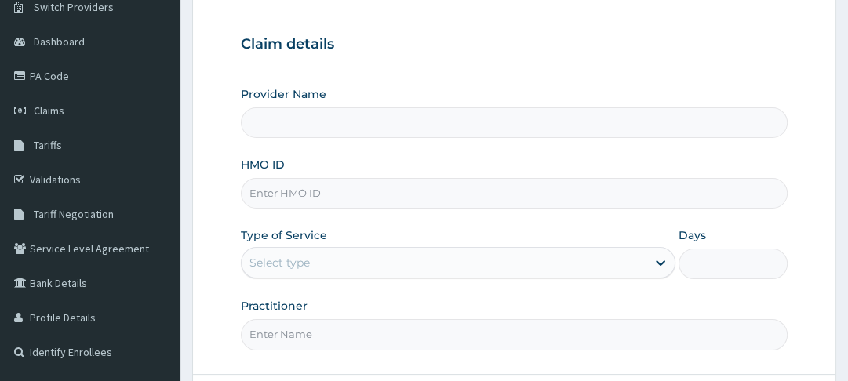
scroll to position [131, 0]
click at [363, 195] on input "HMO ID" at bounding box center [514, 192] width 546 height 31
type input "[GEOGRAPHIC_DATA]"
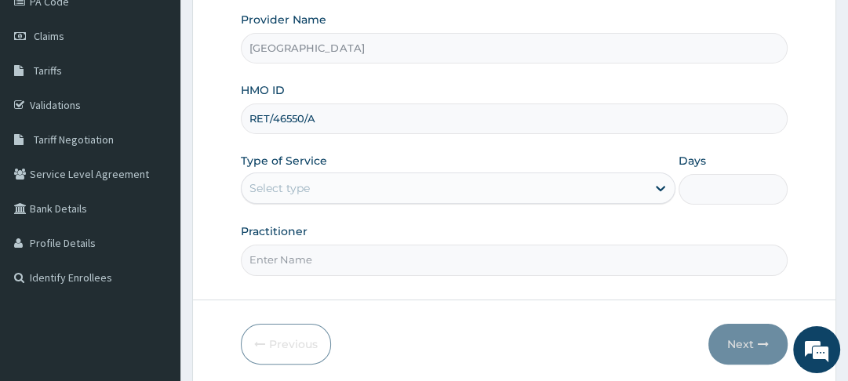
scroll to position [210, 0]
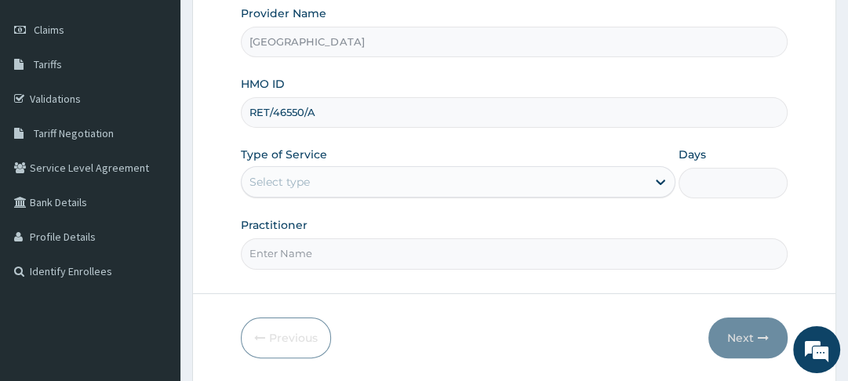
type input "RET/46550/A"
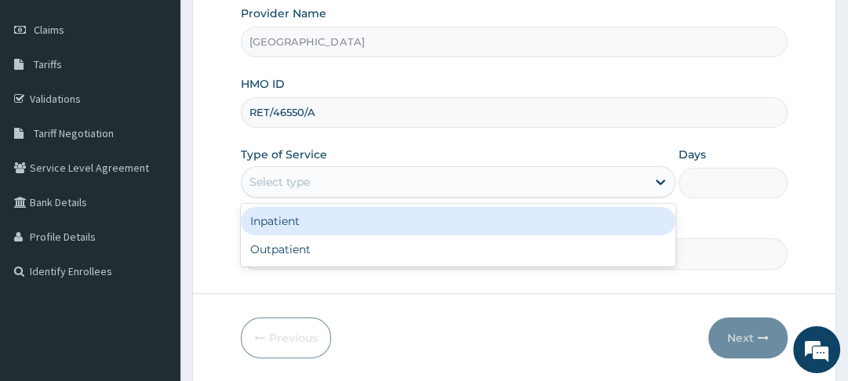
click at [341, 257] on div "Outpatient" at bounding box center [458, 249] width 435 height 28
type input "1"
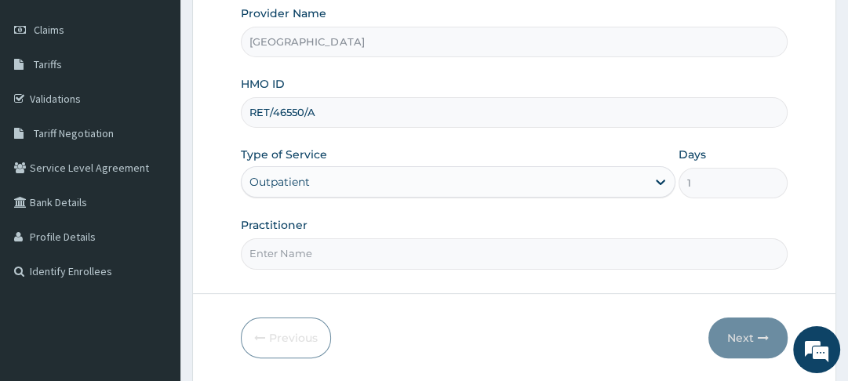
scroll to position [261, 0]
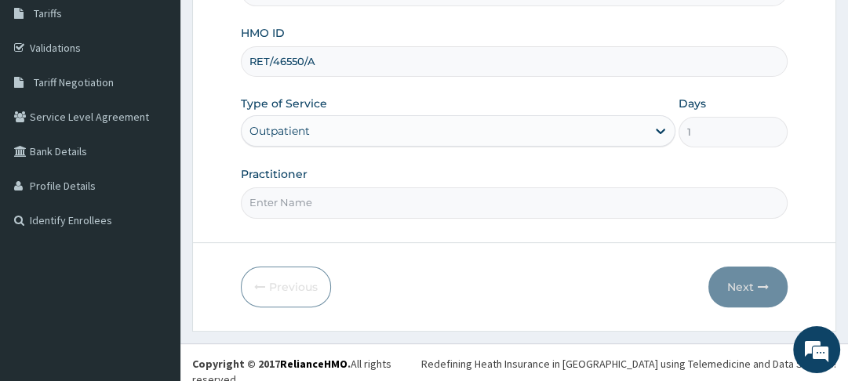
click at [366, 200] on input "Practitioner" at bounding box center [514, 203] width 546 height 31
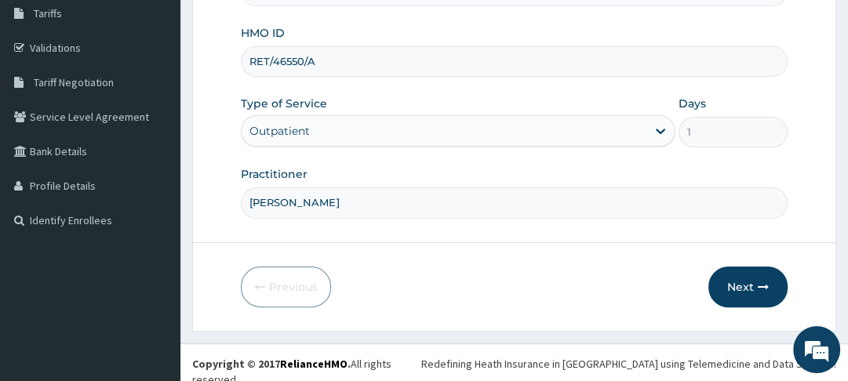
type input "[PERSON_NAME]"
click at [748, 284] on button "Next" at bounding box center [748, 287] width 79 height 41
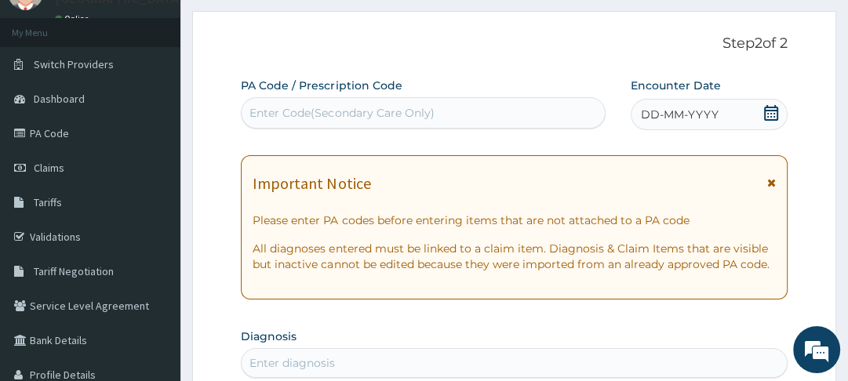
scroll to position [51, 0]
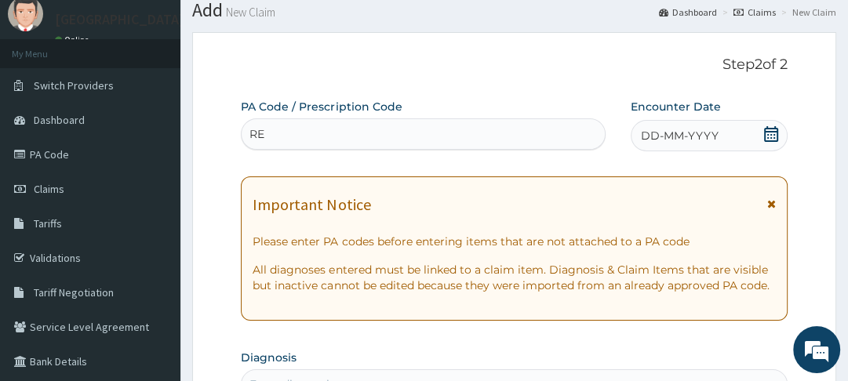
type input "R"
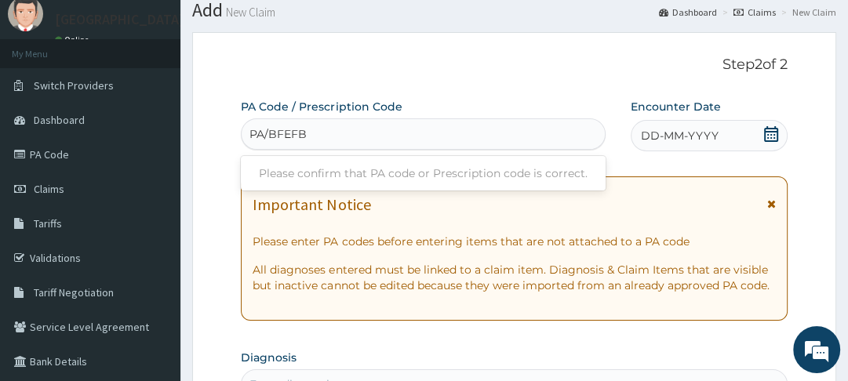
type input "PA/BFEFBO"
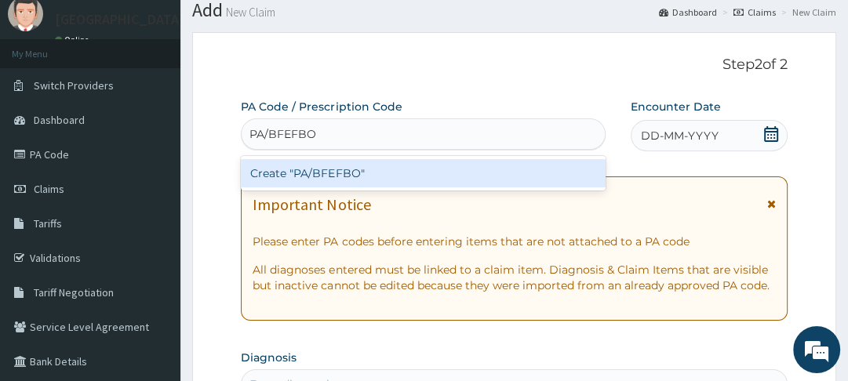
click at [345, 175] on div "Create "PA/BFEFBO"" at bounding box center [423, 173] width 365 height 28
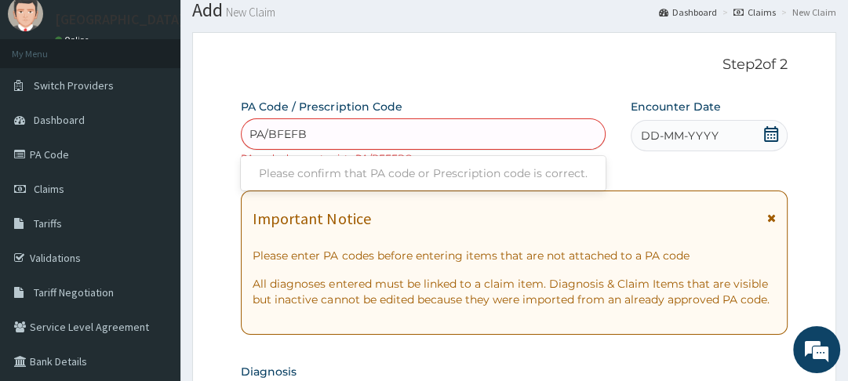
type input "PA/BFEFB0"
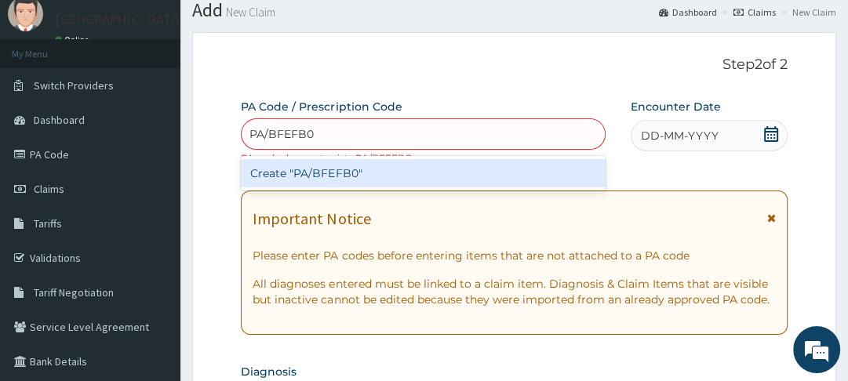
click at [345, 176] on div "Create "PA/BFEFB0"" at bounding box center [423, 173] width 365 height 28
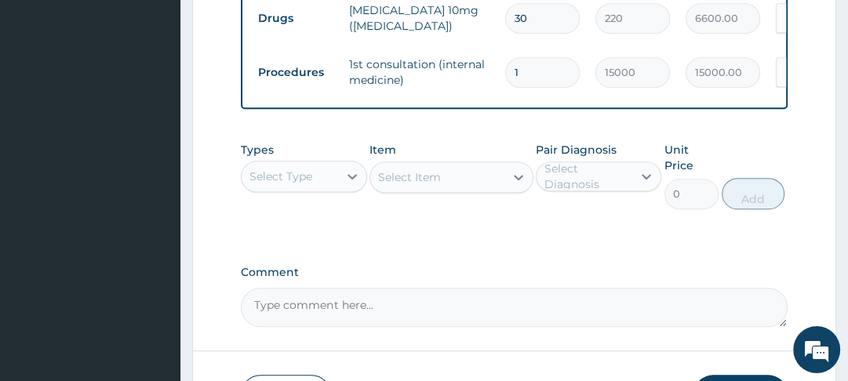
scroll to position [662, 0]
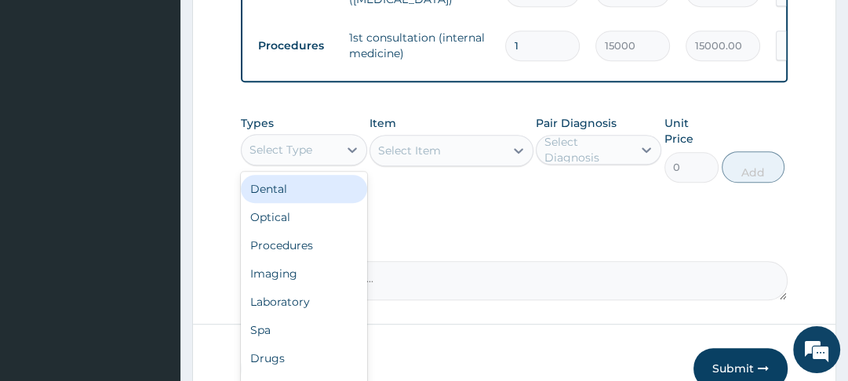
click at [308, 255] on div "Procedures" at bounding box center [304, 246] width 126 height 28
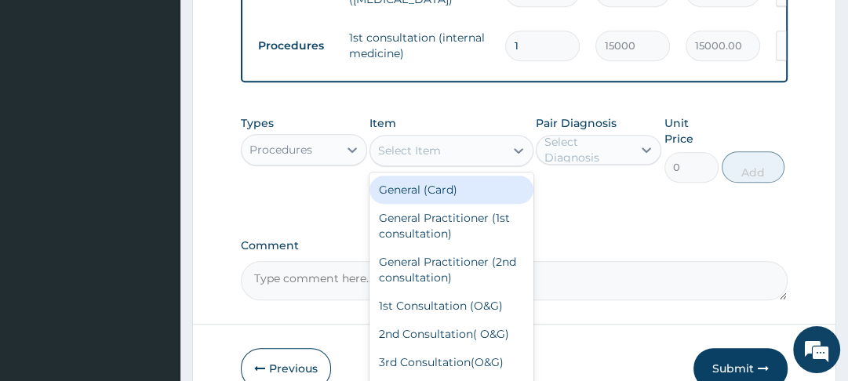
click at [444, 195] on div "General (Card)" at bounding box center [452, 190] width 164 height 28
type input "2000"
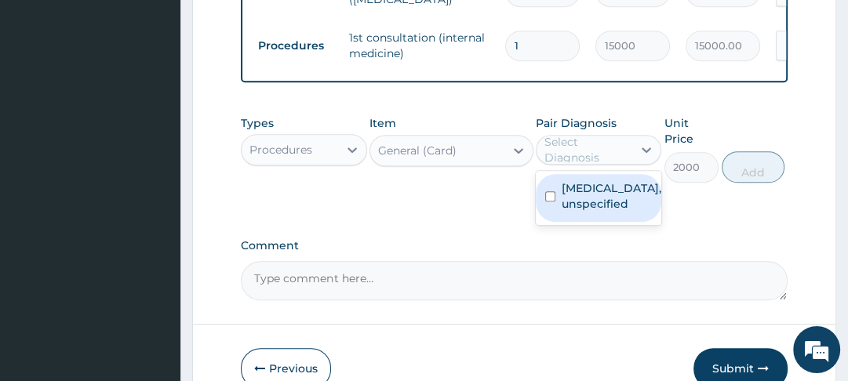
click at [569, 210] on label "[MEDICAL_DATA], unspecified" at bounding box center [612, 195] width 100 height 31
checkbox input "true"
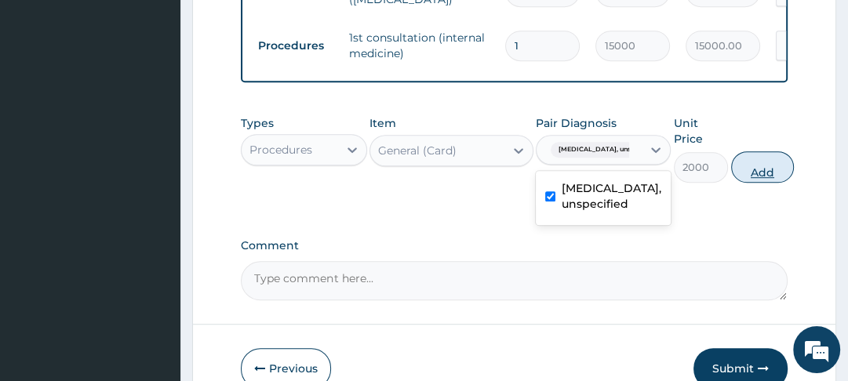
click at [770, 183] on button "Add" at bounding box center [762, 166] width 63 height 31
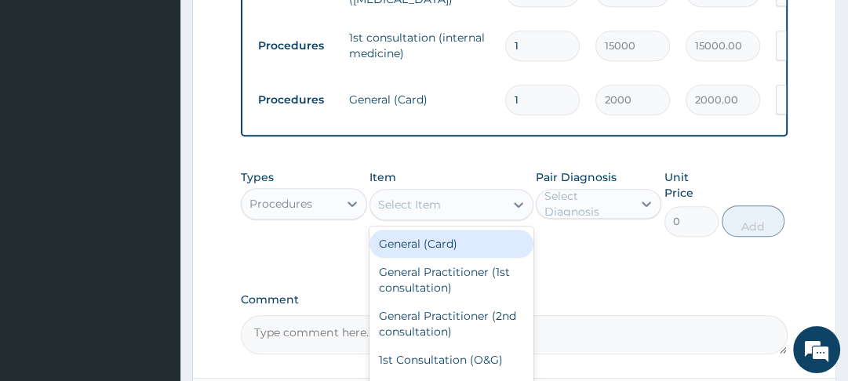
click at [468, 283] on div "General Practitioner (1st consultation)" at bounding box center [452, 280] width 164 height 44
type input "3000"
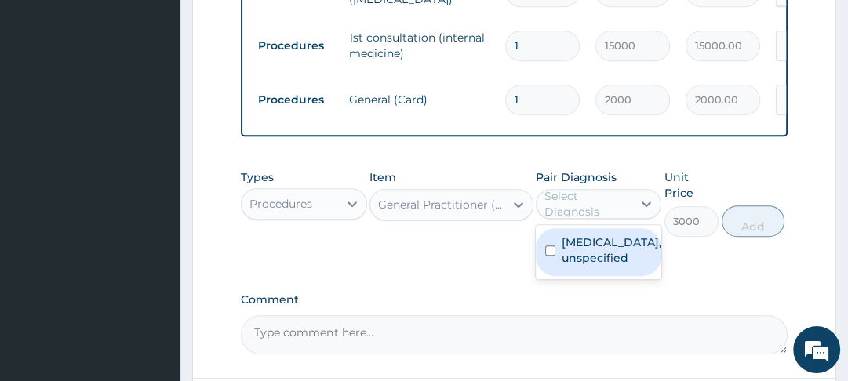
click at [552, 256] on input "checkbox" at bounding box center [550, 251] width 10 height 10
checkbox input "true"
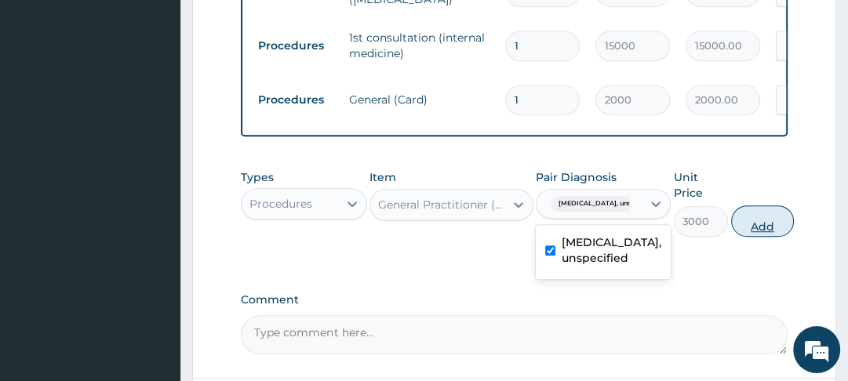
click at [763, 235] on button "Add" at bounding box center [762, 221] width 63 height 31
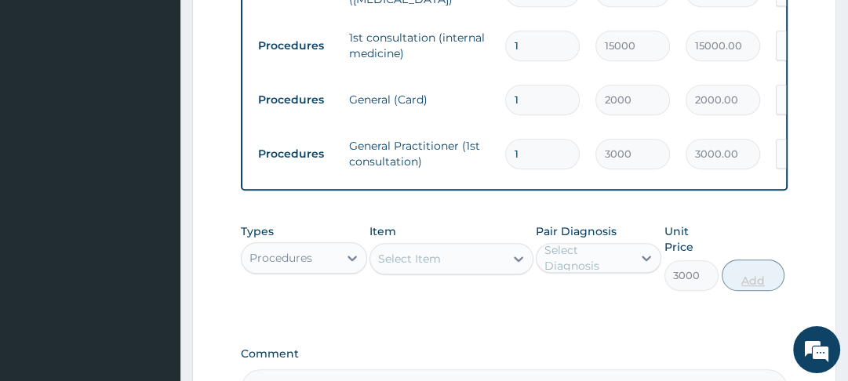
type input "0"
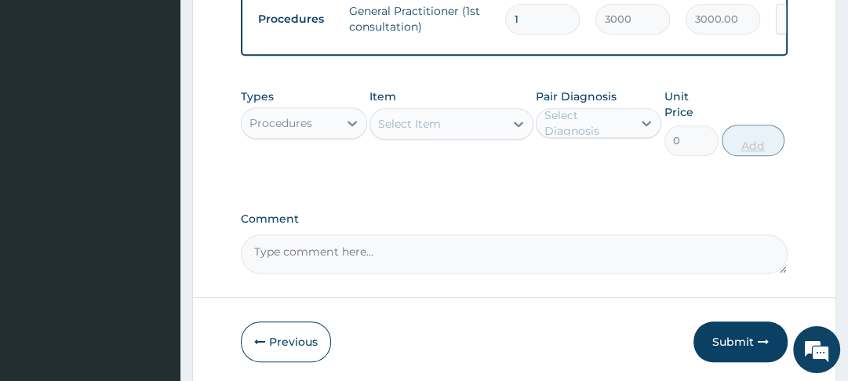
scroll to position [800, 0]
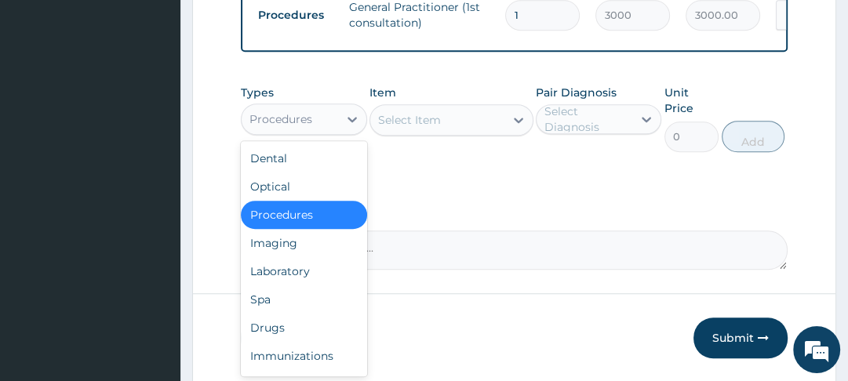
click at [283, 338] on div "Drugs" at bounding box center [304, 328] width 126 height 28
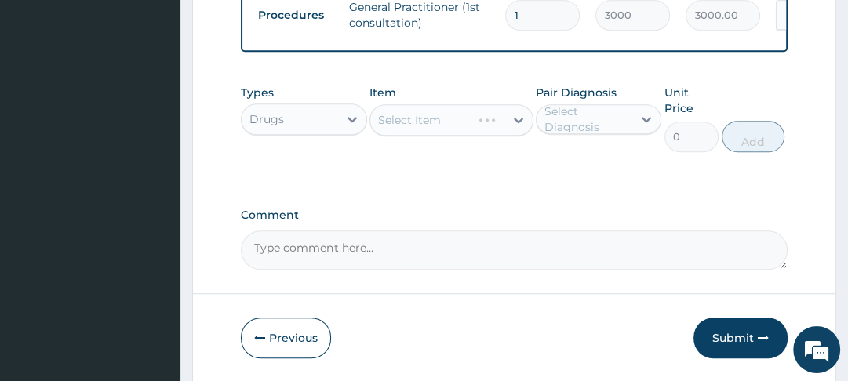
click at [514, 126] on div "Select Item" at bounding box center [452, 119] width 164 height 31
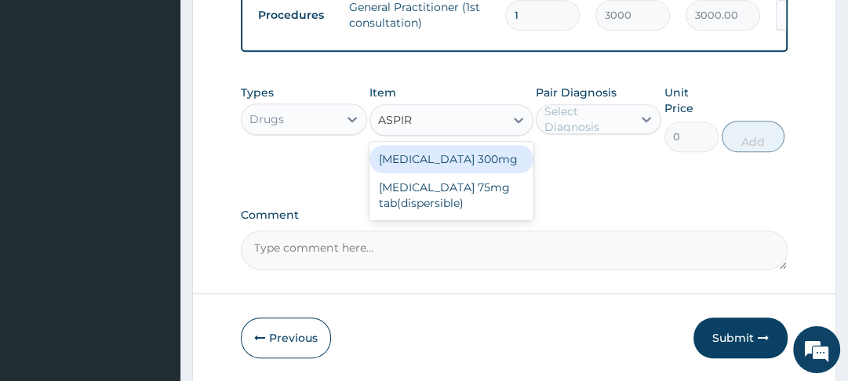
type input "ASPIRI"
click at [428, 206] on div "[MEDICAL_DATA] 75mg tab(dispersible)" at bounding box center [452, 195] width 164 height 44
type input "30"
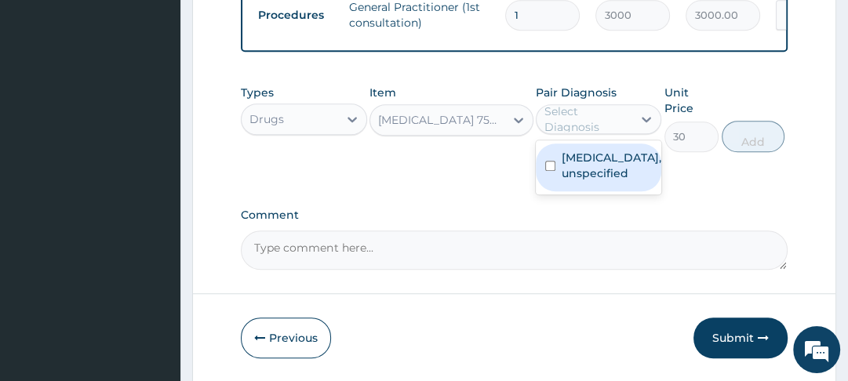
click at [555, 171] on input "checkbox" at bounding box center [550, 166] width 10 height 10
checkbox input "true"
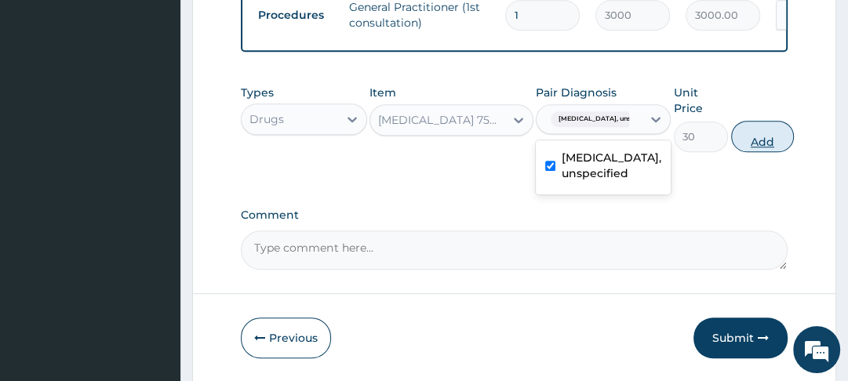
click at [770, 144] on button "Add" at bounding box center [762, 136] width 63 height 31
type input "0"
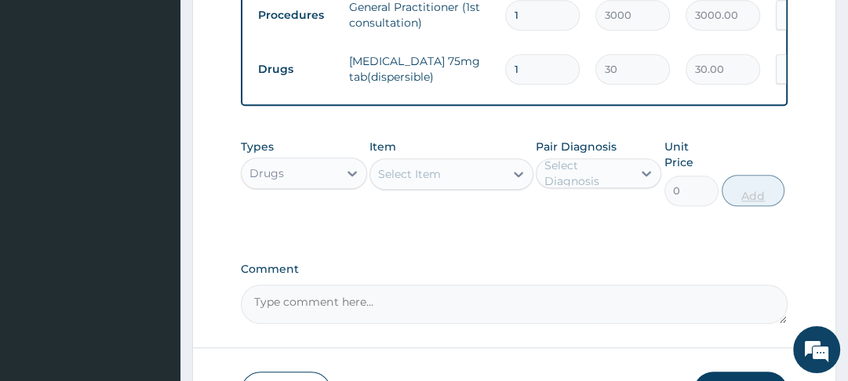
scroll to position [914, 0]
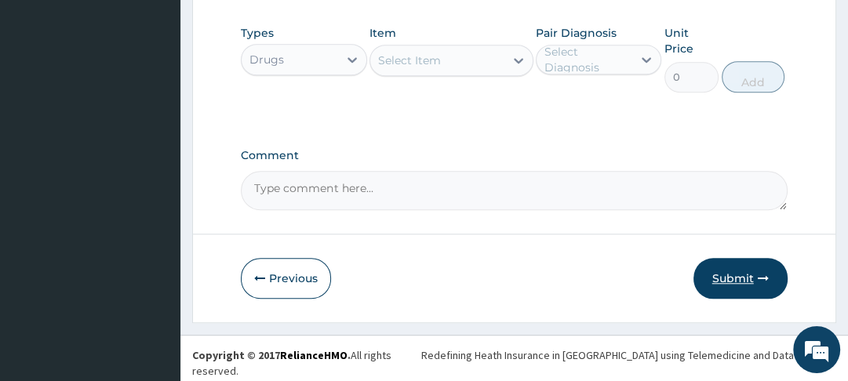
click at [740, 288] on button "Submit" at bounding box center [741, 278] width 94 height 41
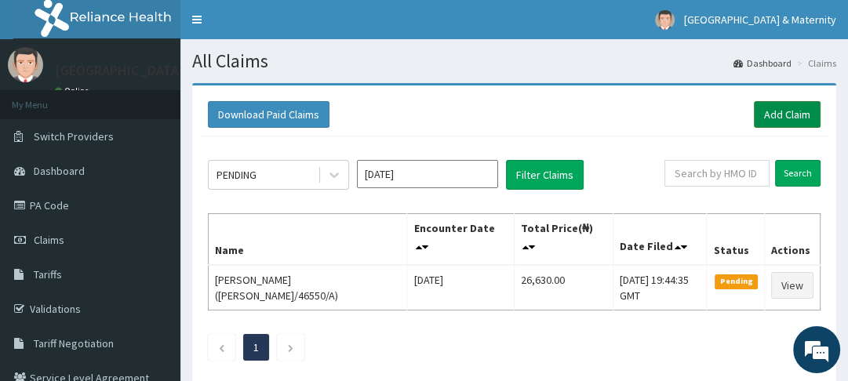
click at [769, 115] on link "Add Claim" at bounding box center [787, 114] width 67 height 27
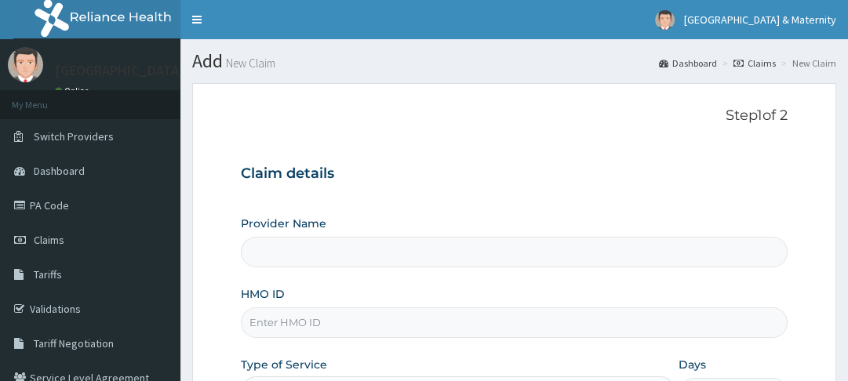
type input "[GEOGRAPHIC_DATA]"
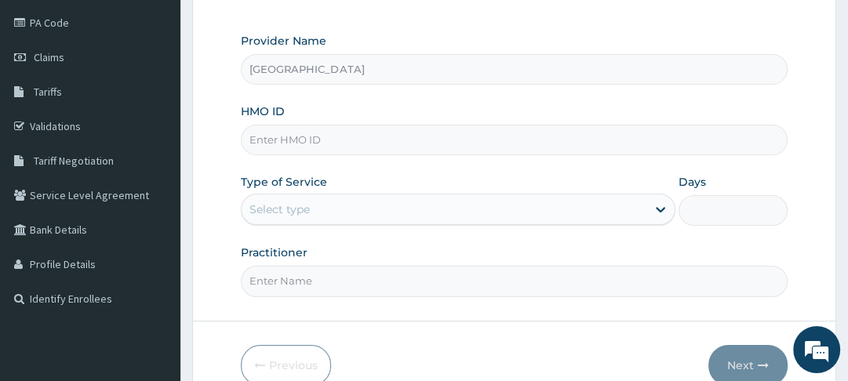
scroll to position [187, 0]
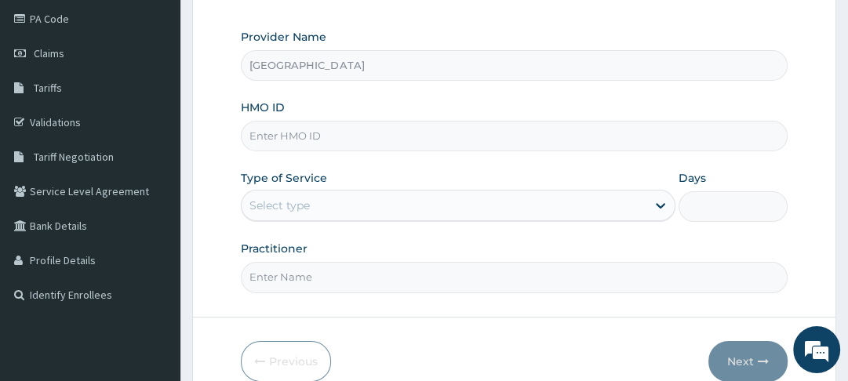
click at [392, 136] on input "HMO ID" at bounding box center [514, 136] width 546 height 31
type input "WML/10147/A"
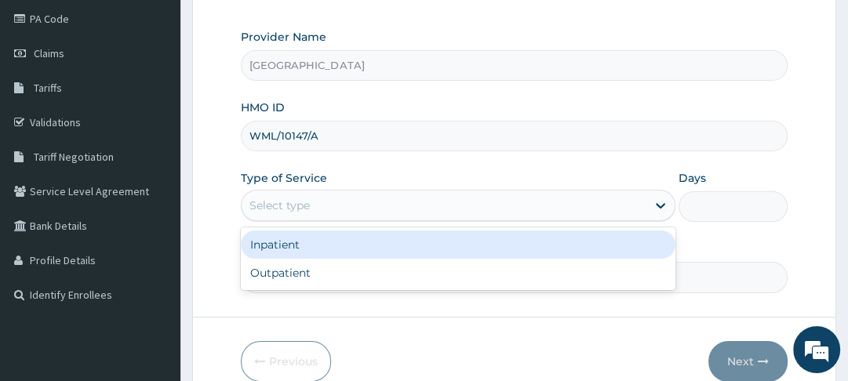
click at [386, 281] on div "Outpatient" at bounding box center [458, 273] width 435 height 28
type input "1"
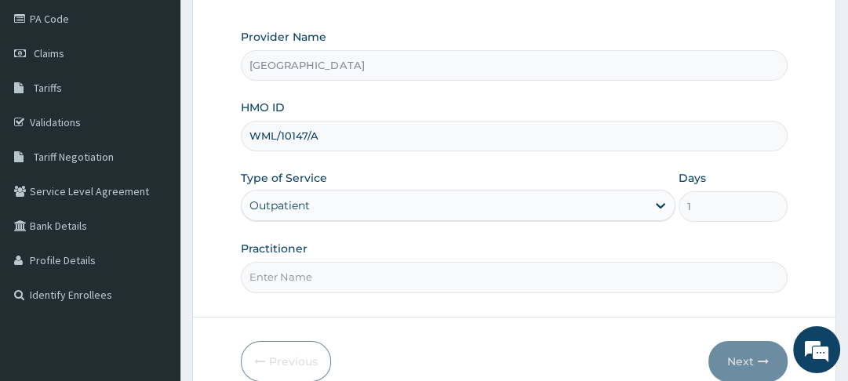
click at [395, 283] on input "Practitioner" at bounding box center [514, 277] width 546 height 31
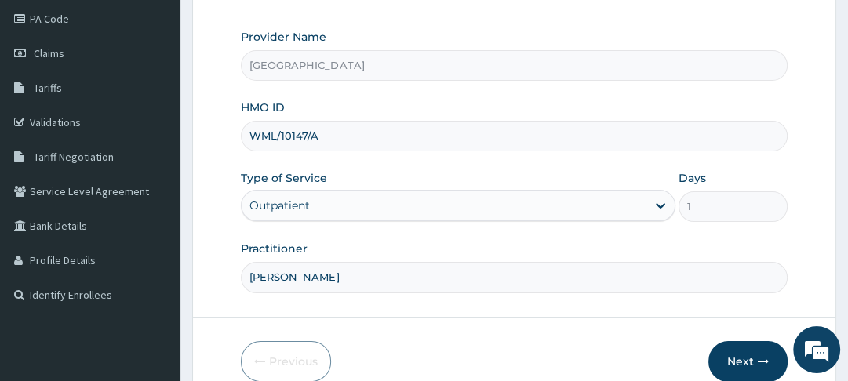
type input "[PERSON_NAME]"
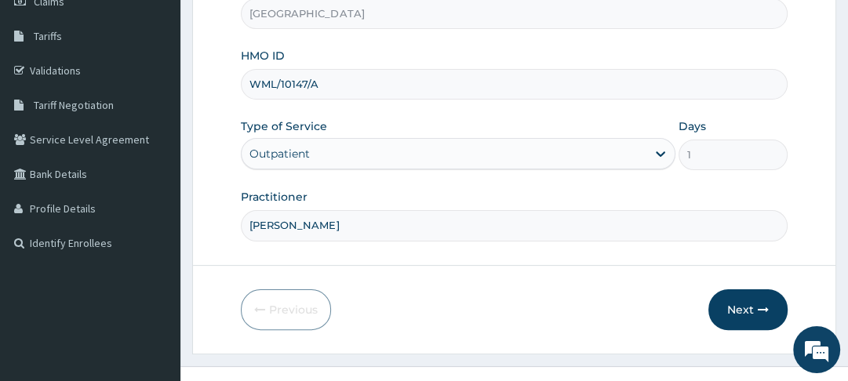
scroll to position [261, 0]
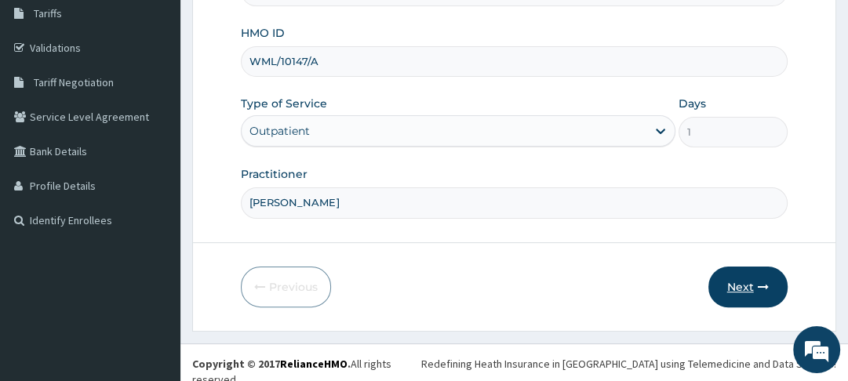
click at [740, 292] on button "Next" at bounding box center [748, 287] width 79 height 41
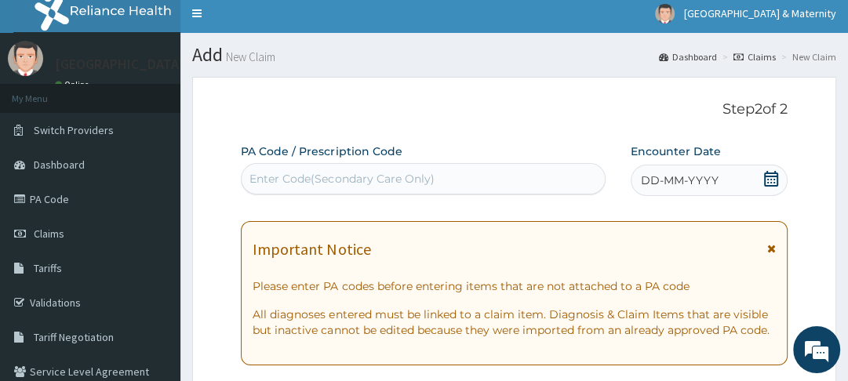
scroll to position [5, 0]
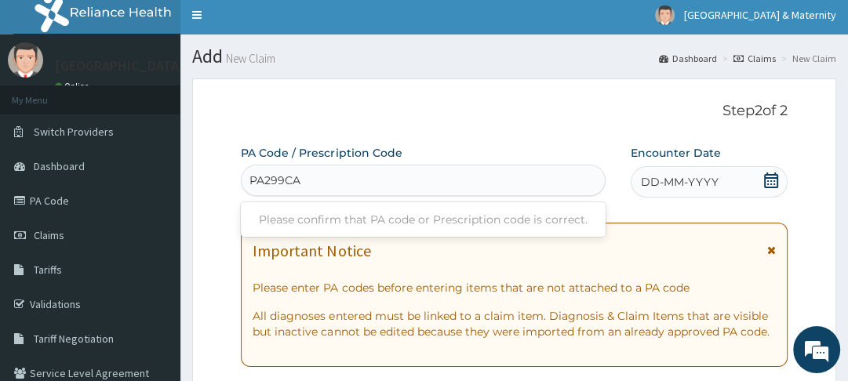
type input "PA299CAF"
click at [334, 223] on div "Please confirm that PA code or Prescription code is correct." at bounding box center [423, 220] width 365 height 28
click at [456, 220] on div "Please confirm that PA code or Prescription code is correct." at bounding box center [423, 220] width 365 height 28
type input "PA/299CAF"
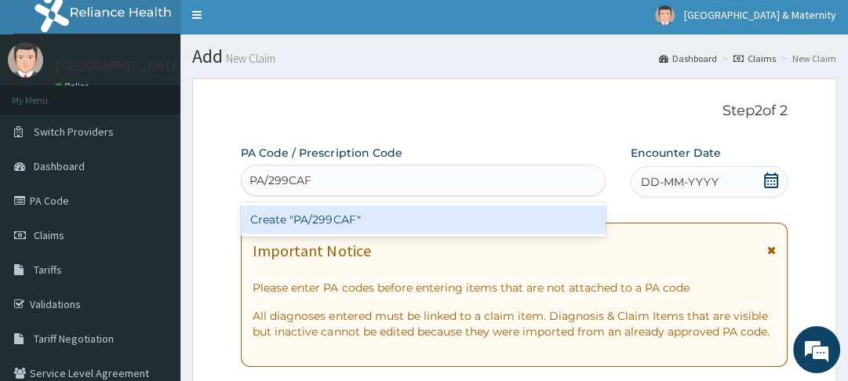
click at [367, 222] on div "Create "PA/299CAF"" at bounding box center [423, 220] width 365 height 28
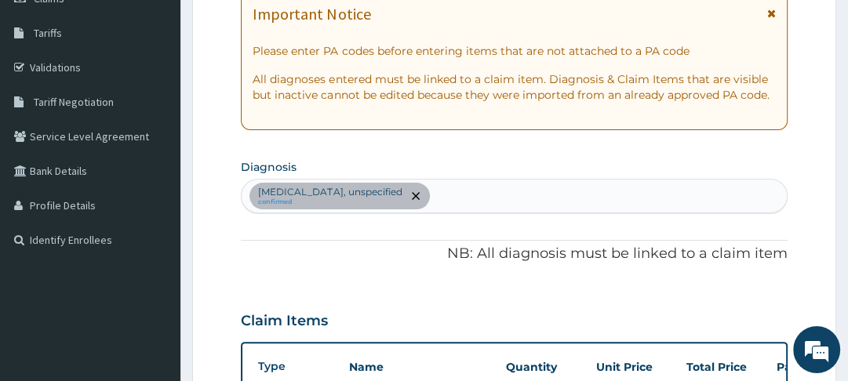
scroll to position [239, 0]
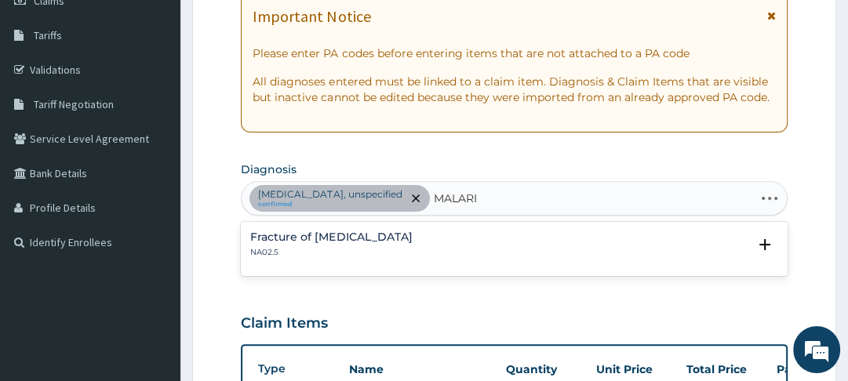
type input "[MEDICAL_DATA]"
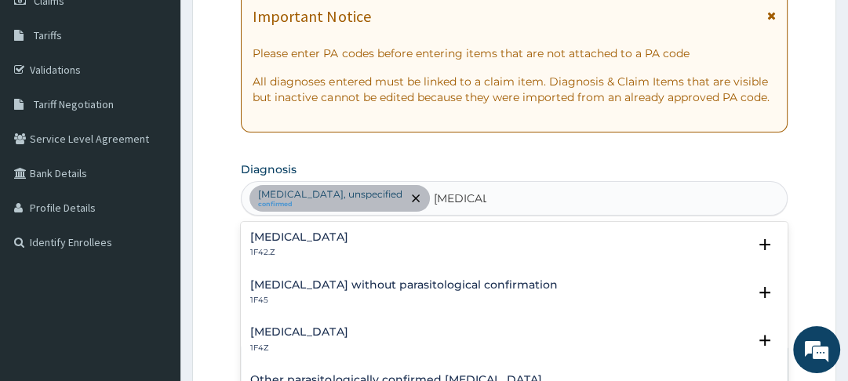
click at [341, 337] on h4 "[MEDICAL_DATA]" at bounding box center [298, 332] width 97 height 12
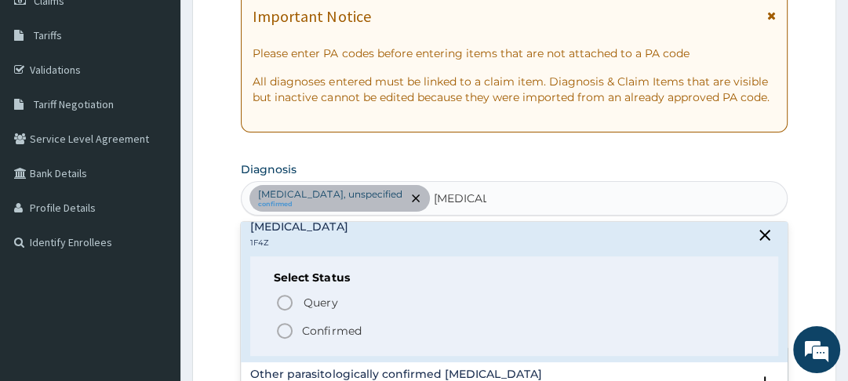
scroll to position [111, 0]
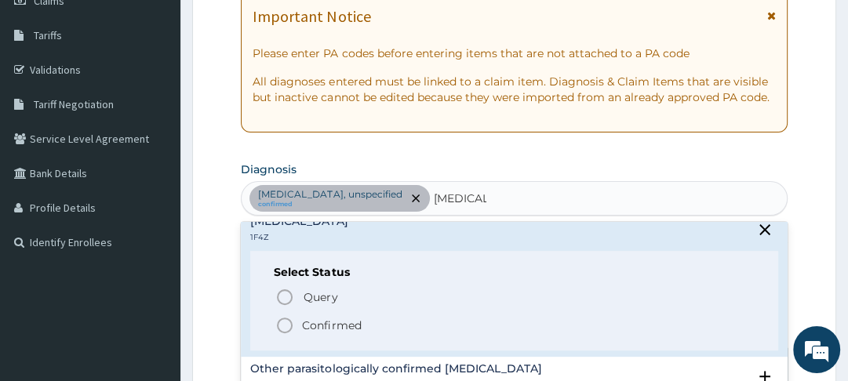
click at [294, 329] on icon "status option filled" at bounding box center [284, 325] width 19 height 19
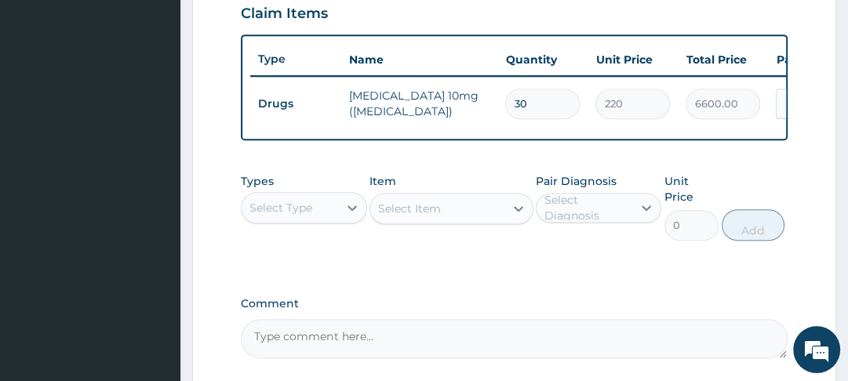
scroll to position [556, 0]
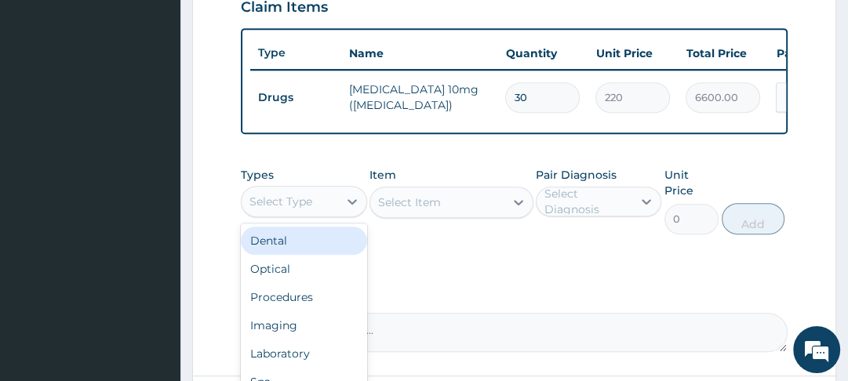
click at [311, 311] on div "Procedures" at bounding box center [304, 297] width 126 height 28
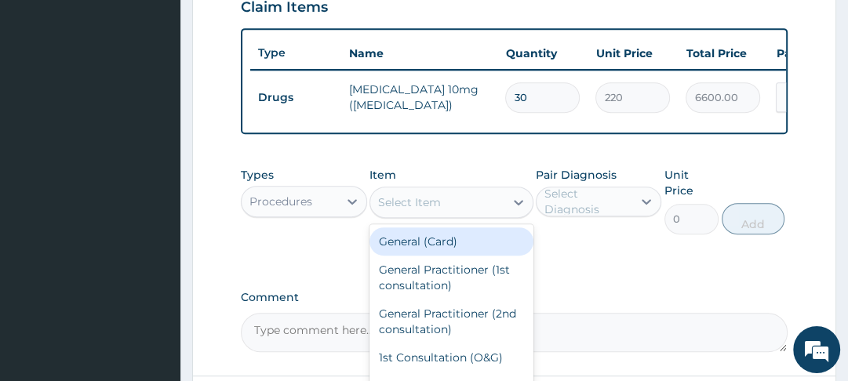
click at [443, 250] on div "General (Card)" at bounding box center [452, 242] width 164 height 28
type input "2000"
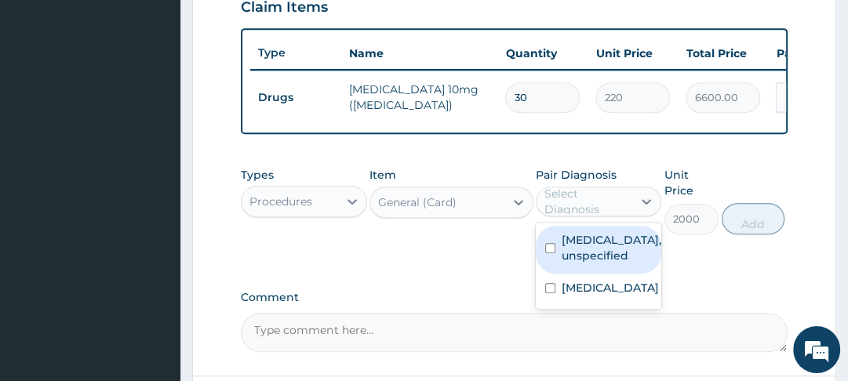
click at [553, 253] on input "checkbox" at bounding box center [550, 248] width 10 height 10
checkbox input "true"
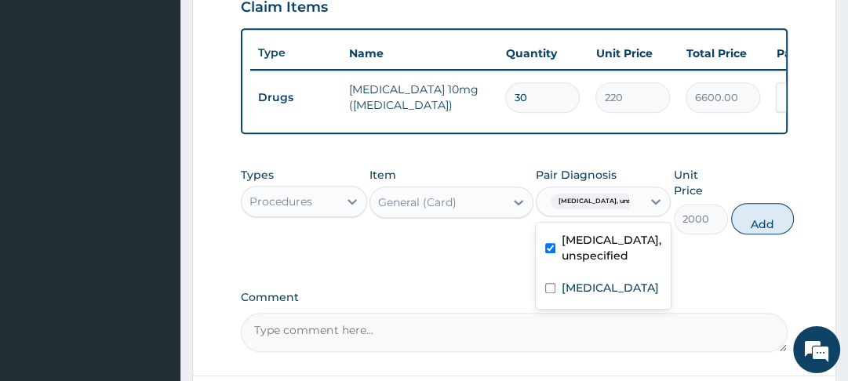
click at [553, 294] on input "checkbox" at bounding box center [550, 288] width 10 height 10
checkbox input "true"
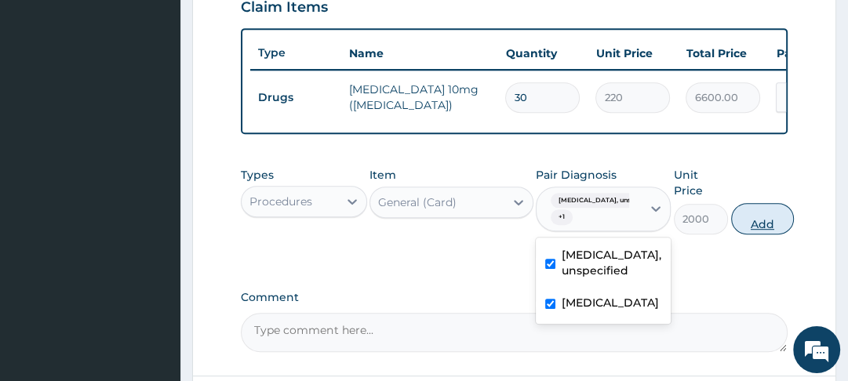
click at [775, 235] on button "Add" at bounding box center [762, 218] width 63 height 31
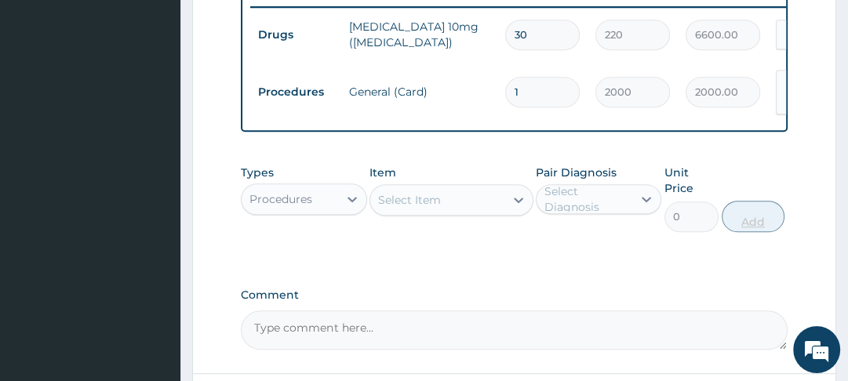
scroll to position [670, 0]
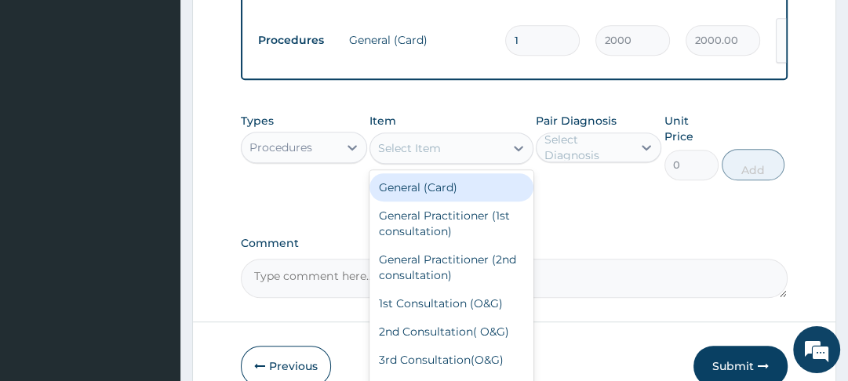
click at [453, 229] on div "General Practitioner (1st consultation)" at bounding box center [452, 224] width 164 height 44
type input "3000"
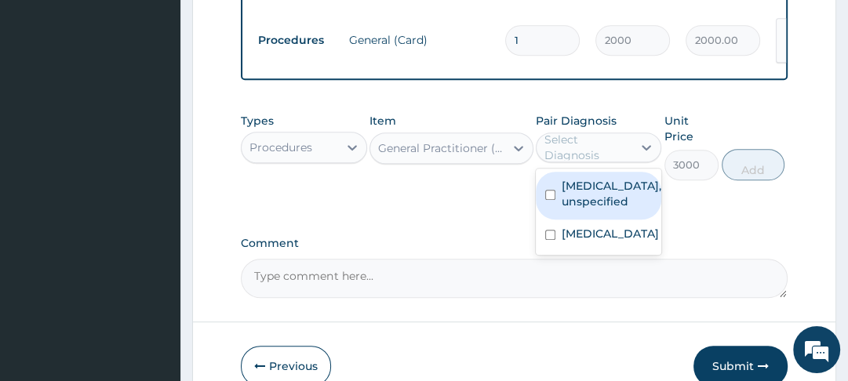
click at [552, 200] on input "checkbox" at bounding box center [550, 195] width 10 height 10
checkbox input "true"
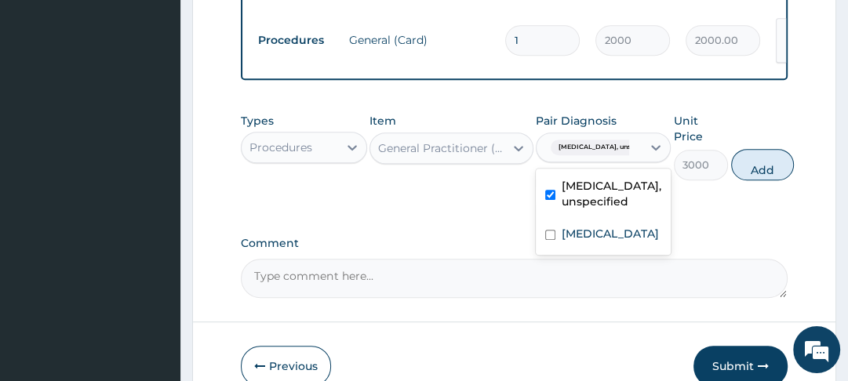
click at [554, 240] on input "checkbox" at bounding box center [550, 235] width 10 height 10
checkbox input "true"
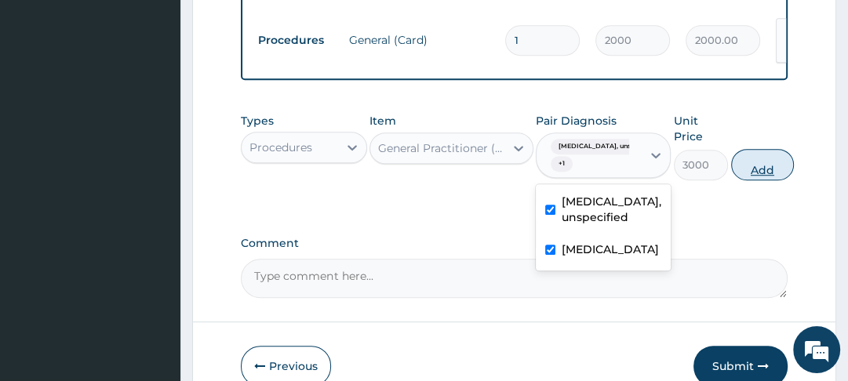
click at [772, 180] on button "Add" at bounding box center [762, 164] width 63 height 31
type input "0"
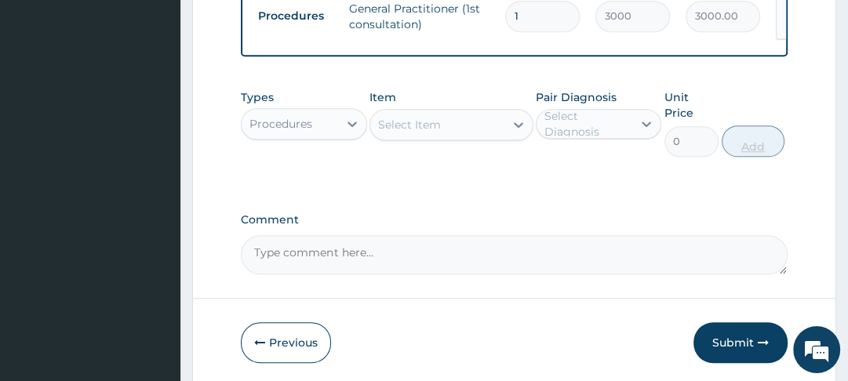
scroll to position [756, 0]
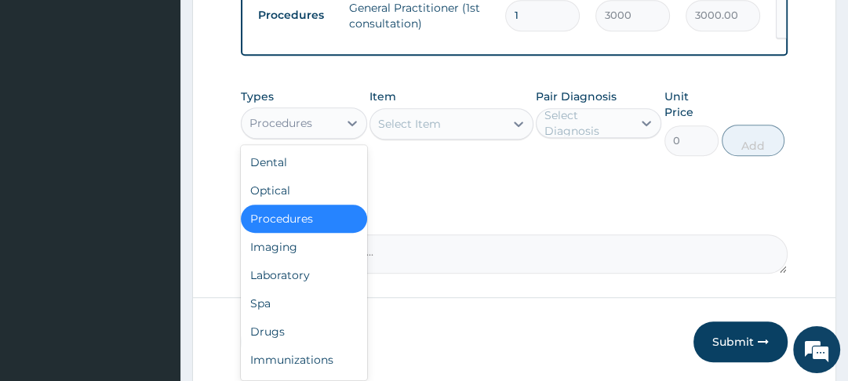
click at [314, 285] on div "Laboratory" at bounding box center [304, 275] width 126 height 28
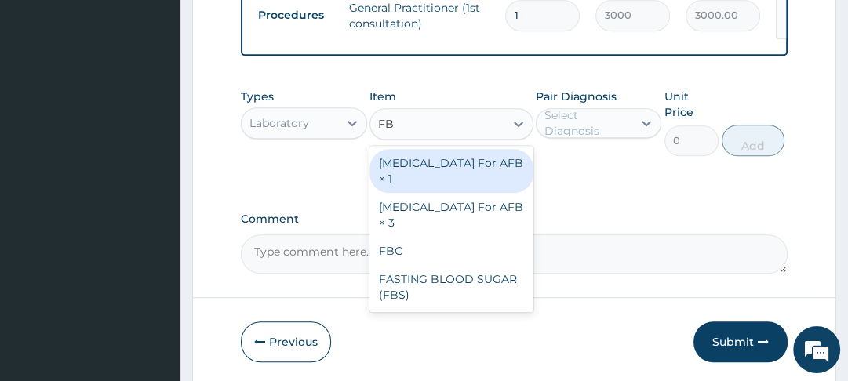
type input "FBC"
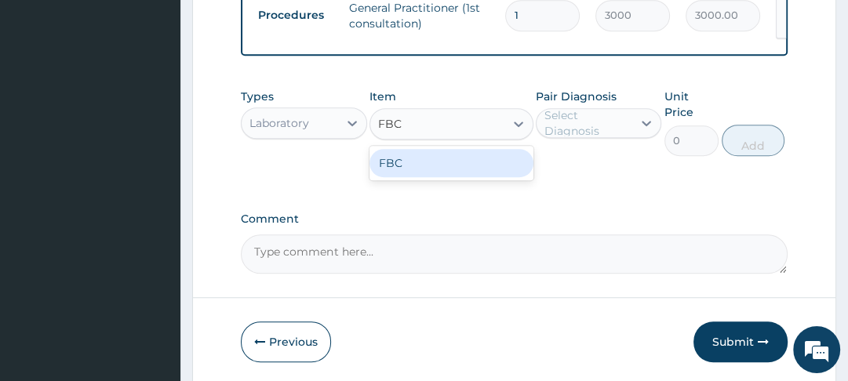
click at [456, 173] on div "FBC" at bounding box center [452, 163] width 164 height 28
type input "4000"
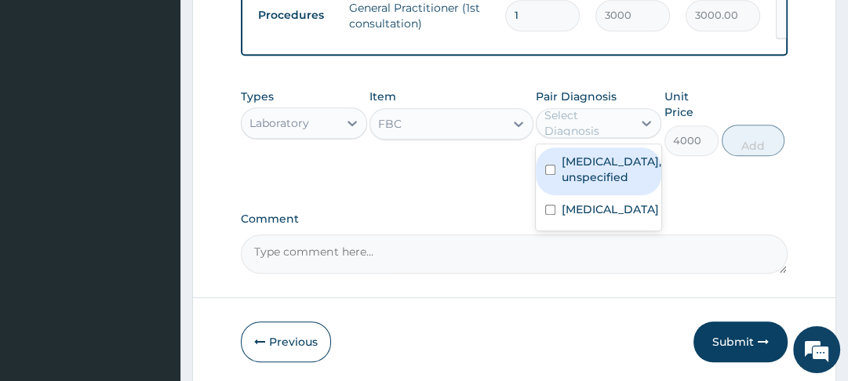
click at [555, 175] on input "checkbox" at bounding box center [550, 170] width 10 height 10
checkbox input "true"
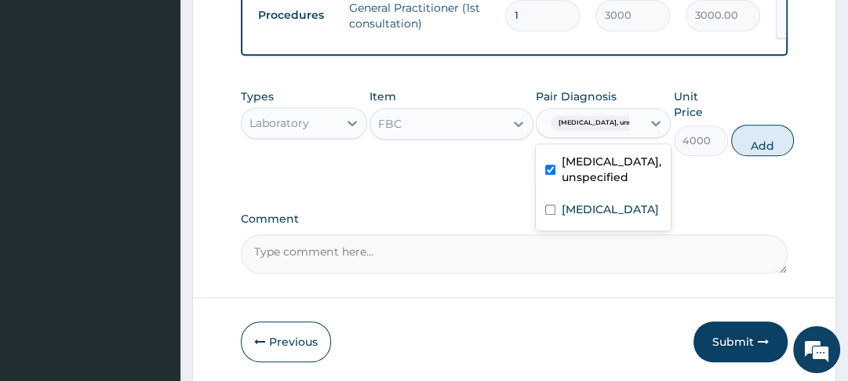
click at [563, 228] on div "[MEDICAL_DATA]" at bounding box center [603, 211] width 135 height 32
checkbox input "true"
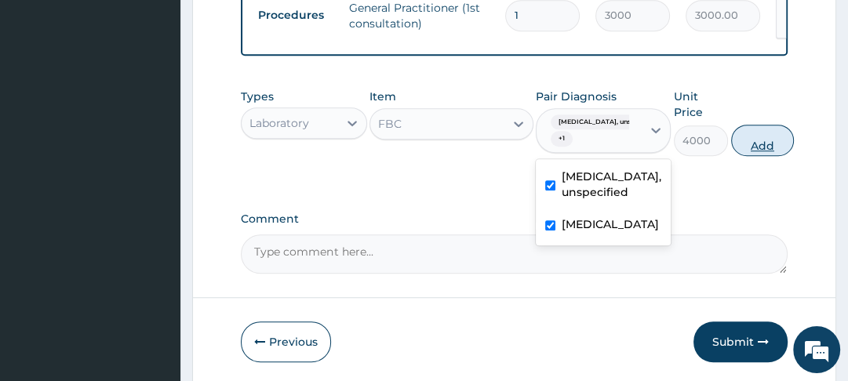
click at [788, 156] on button "Add" at bounding box center [762, 140] width 63 height 31
type input "0"
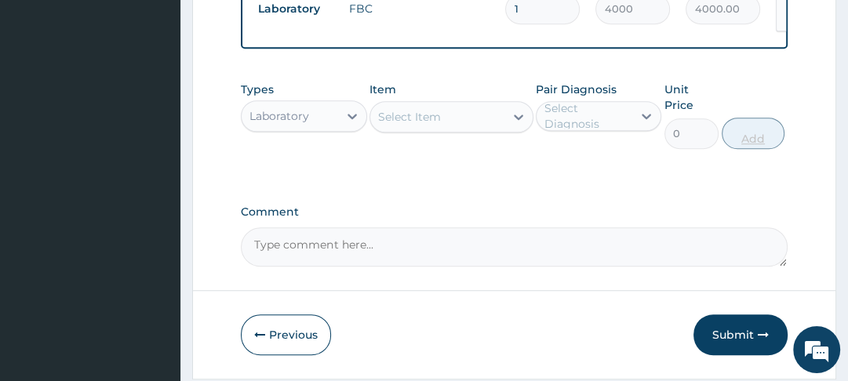
scroll to position [824, 0]
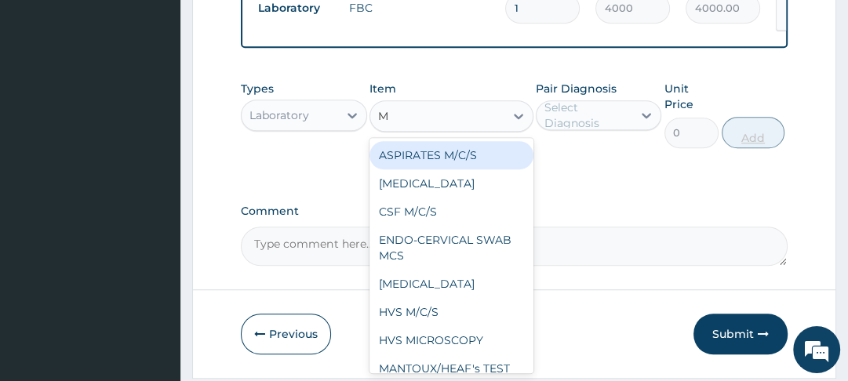
type input "MP"
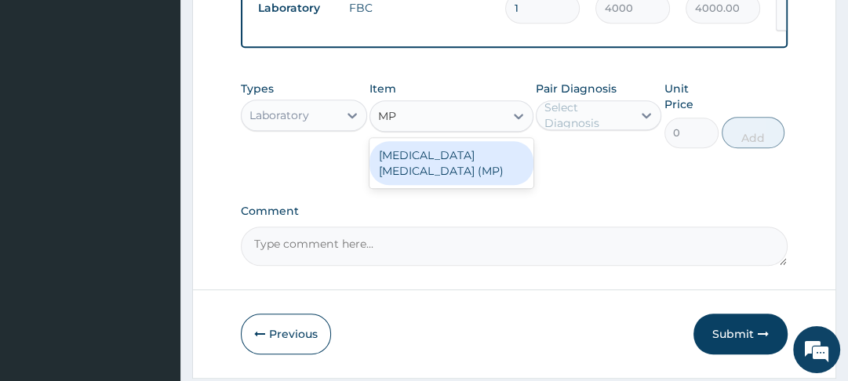
click at [484, 168] on div "[MEDICAL_DATA] [MEDICAL_DATA] (MP)" at bounding box center [452, 163] width 164 height 44
type input "1400"
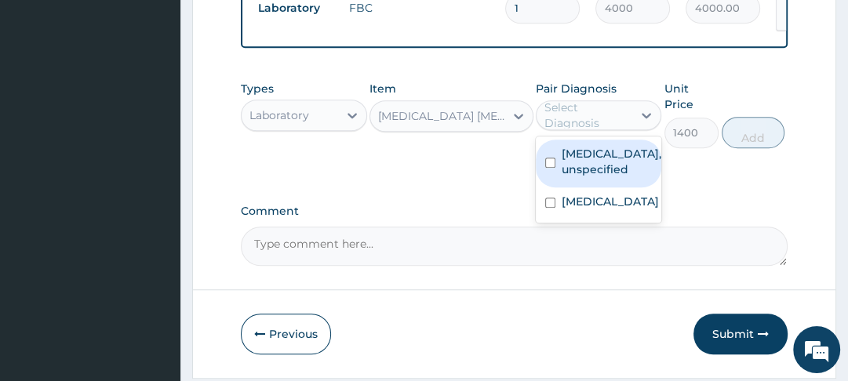
click at [567, 210] on label "[MEDICAL_DATA]" at bounding box center [610, 202] width 97 height 16
checkbox input "true"
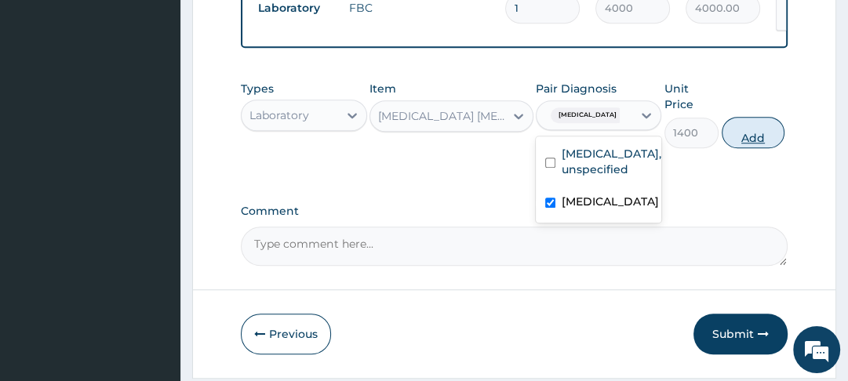
click at [767, 144] on button "Add" at bounding box center [753, 132] width 63 height 31
type input "0"
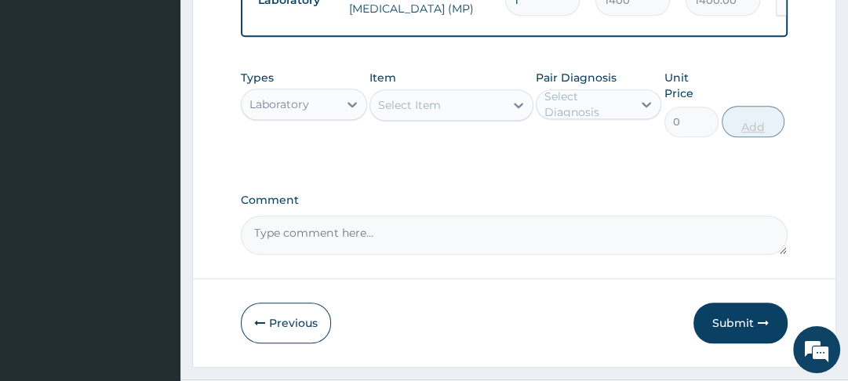
scroll to position [892, 0]
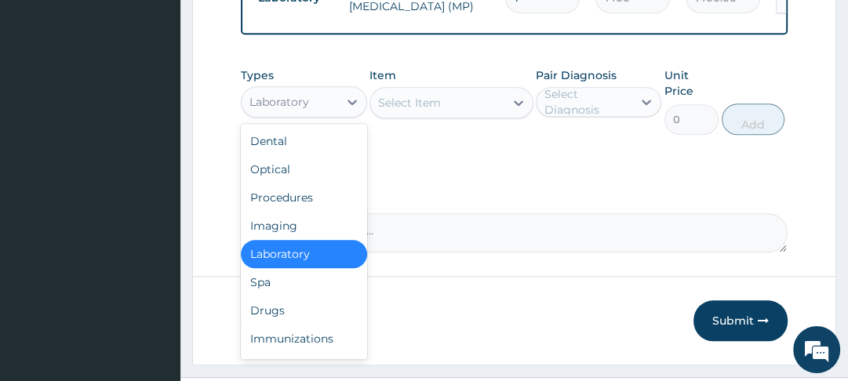
click at [285, 314] on div "Drugs" at bounding box center [304, 311] width 126 height 28
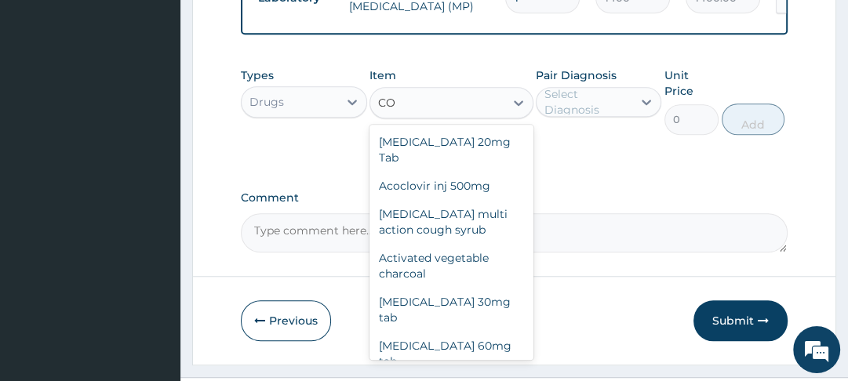
type input "C"
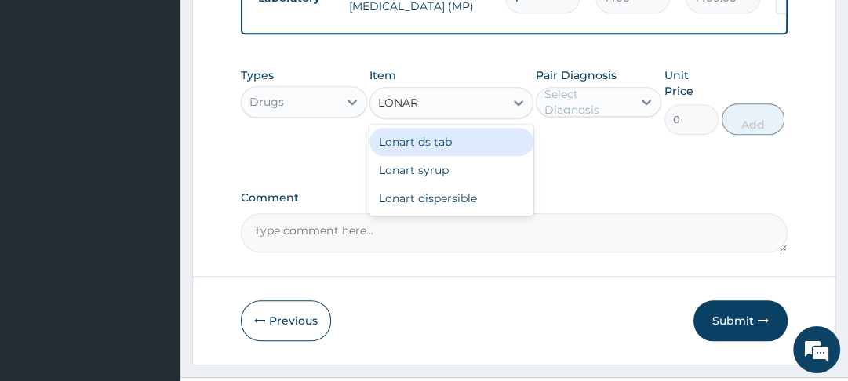
type input "LONART"
click at [460, 147] on div "Lonart ds tab" at bounding box center [452, 142] width 164 height 28
type input "900"
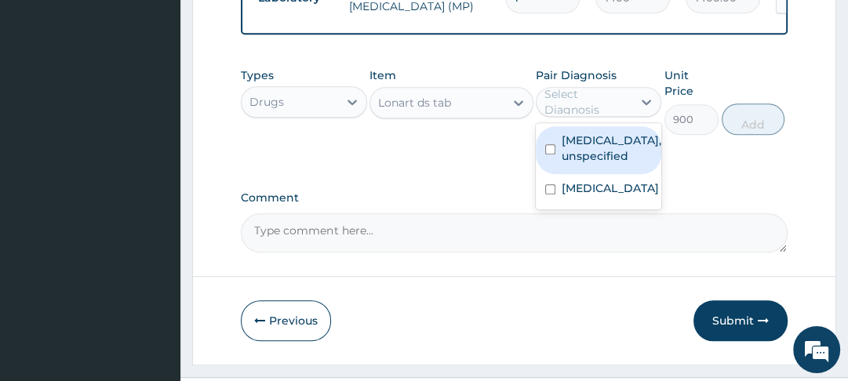
click at [565, 196] on label "[MEDICAL_DATA]" at bounding box center [610, 188] width 97 height 16
checkbox input "true"
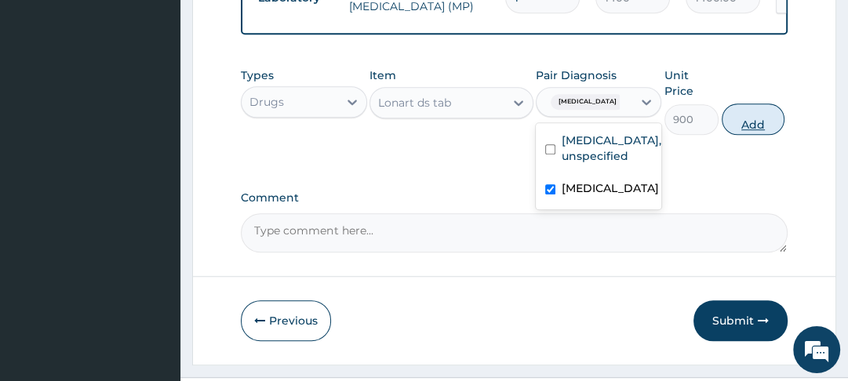
click at [766, 135] on button "Add" at bounding box center [753, 119] width 63 height 31
type input "0"
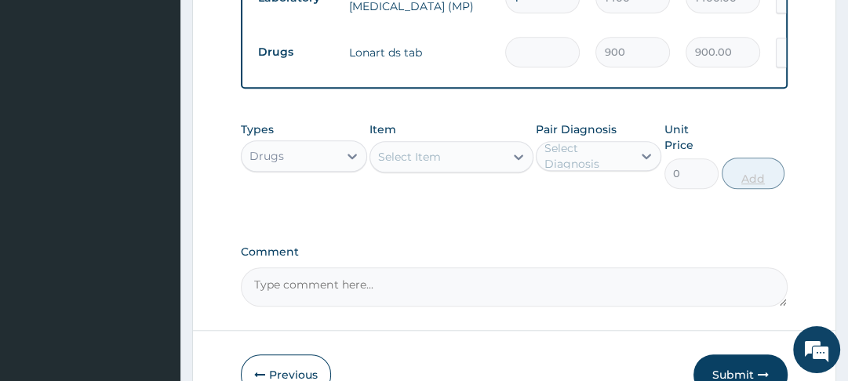
type input "0.00"
type input "6"
type input "5400.00"
type input "6"
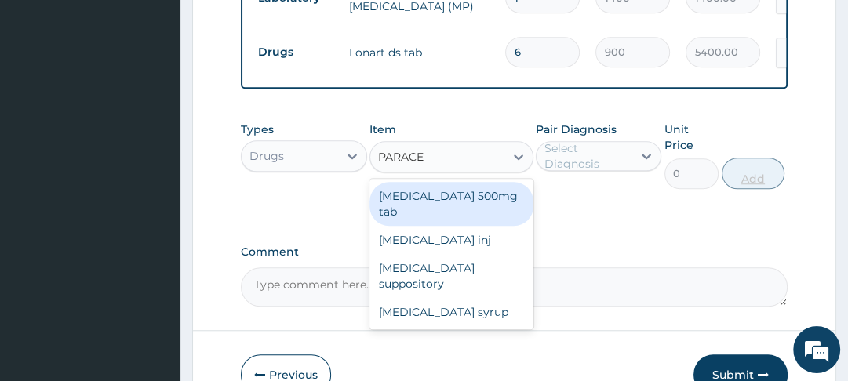
type input "PARACET"
click at [490, 198] on div "[MEDICAL_DATA] 500mg tab" at bounding box center [452, 204] width 164 height 44
type input "10"
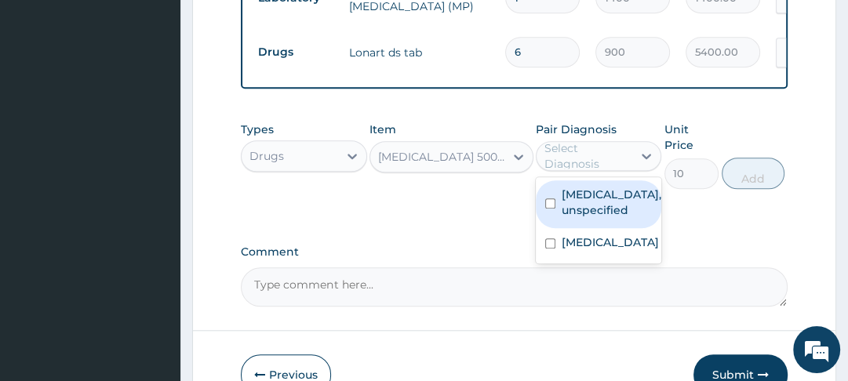
click at [555, 249] on input "checkbox" at bounding box center [550, 244] width 10 height 10
checkbox input "true"
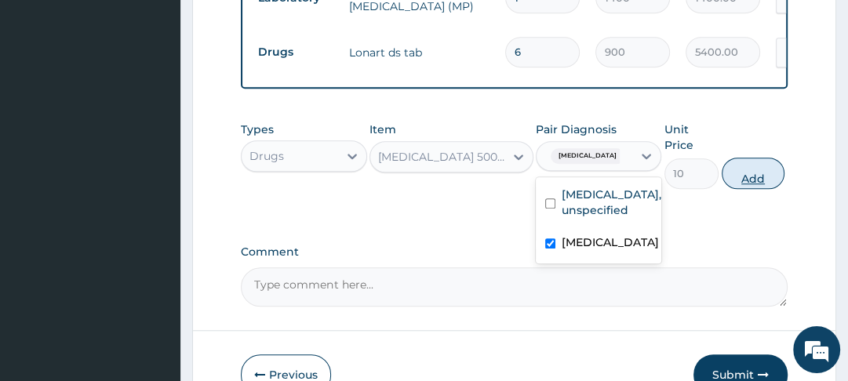
click at [751, 189] on button "Add" at bounding box center [753, 173] width 63 height 31
type input "0"
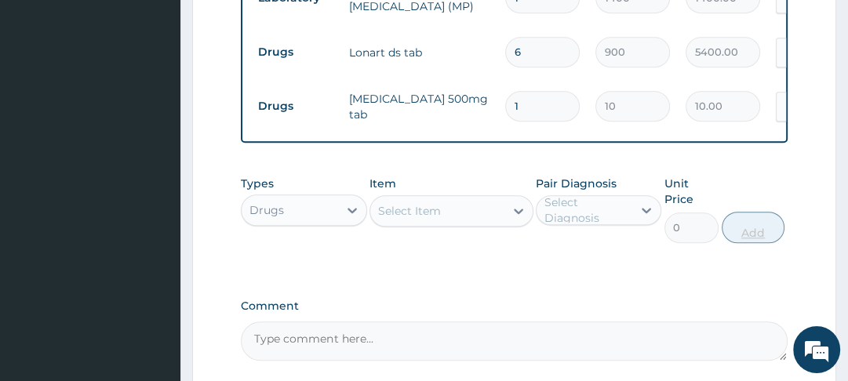
type input "18"
type input "180.00"
type input "18"
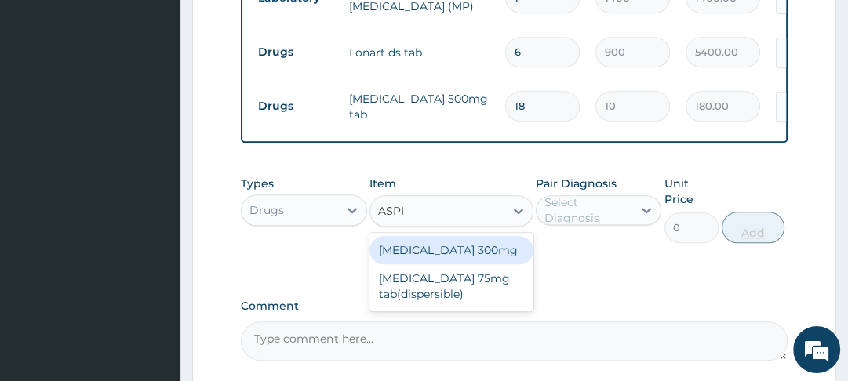
type input "ASPIR"
click at [442, 304] on div "[MEDICAL_DATA] 75mg tab(dispersible)" at bounding box center [452, 286] width 164 height 44
type input "30"
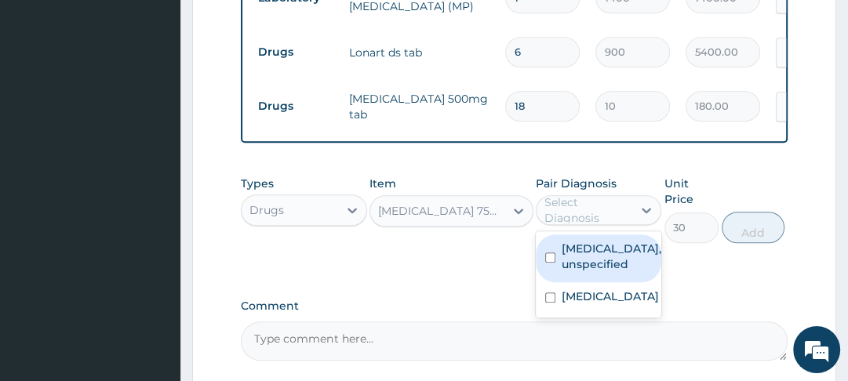
click at [553, 263] on input "checkbox" at bounding box center [550, 258] width 10 height 10
checkbox input "true"
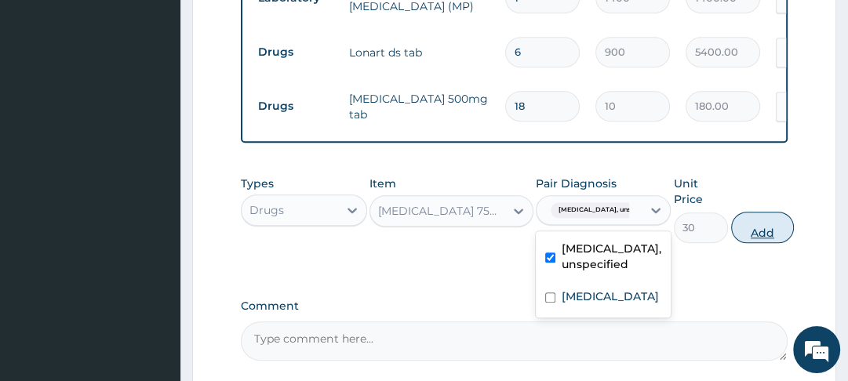
click at [760, 243] on button "Add" at bounding box center [762, 227] width 63 height 31
type input "0"
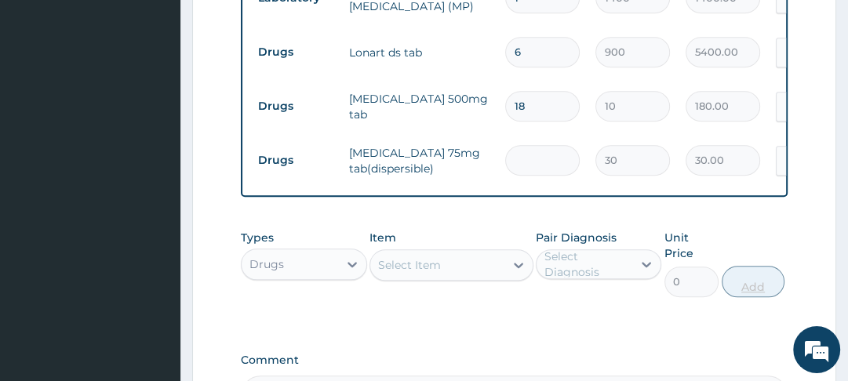
type input "0.00"
type input "3"
type input "90.00"
type input "30"
type input "900.00"
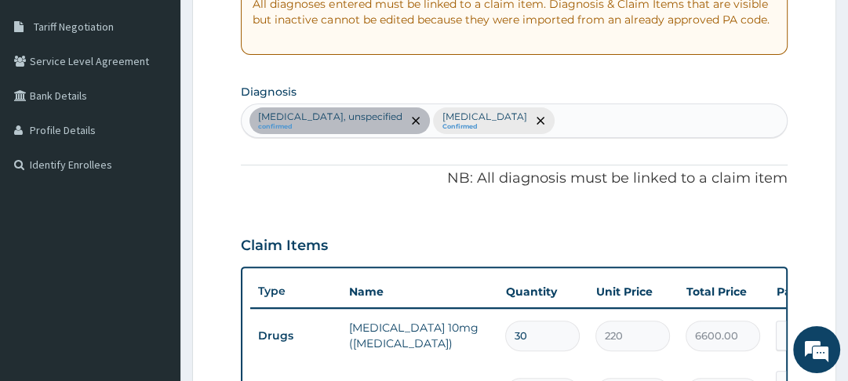
scroll to position [316, 0]
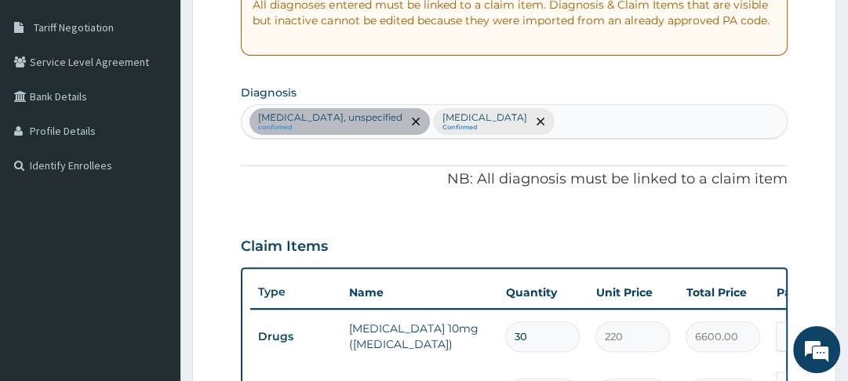
type input "30"
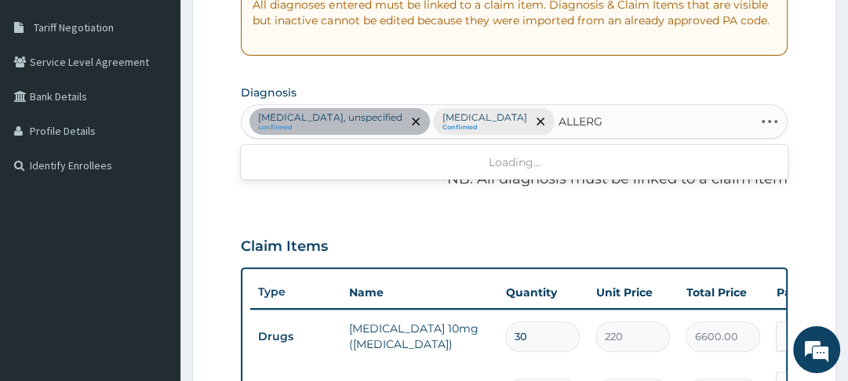
type input "ALLERGY"
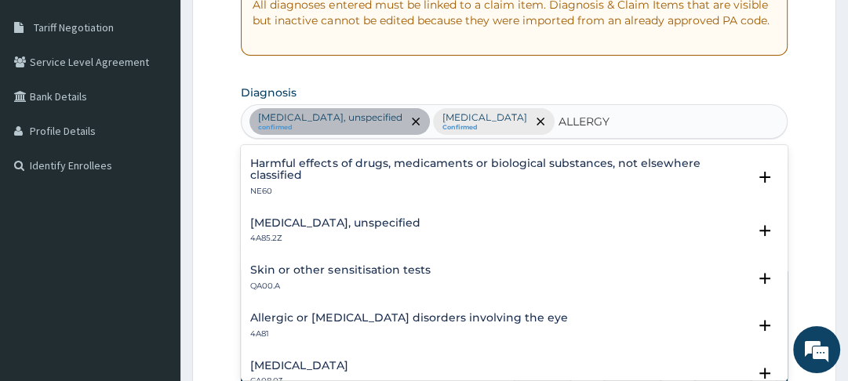
scroll to position [72, 0]
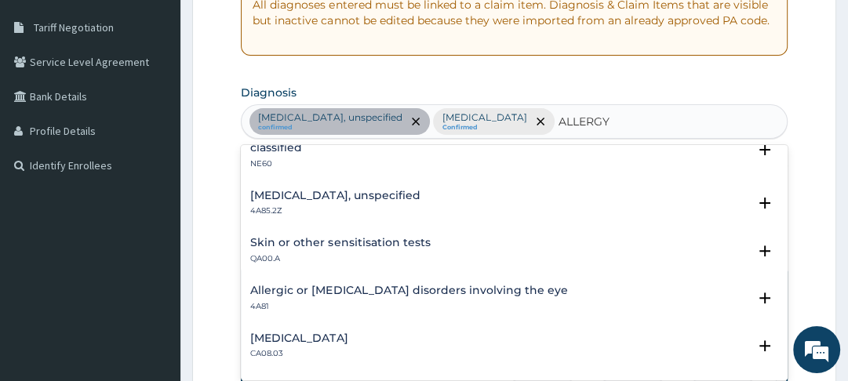
click at [377, 248] on div "Skin or other sensitisation tests QA00.A" at bounding box center [340, 250] width 180 height 27
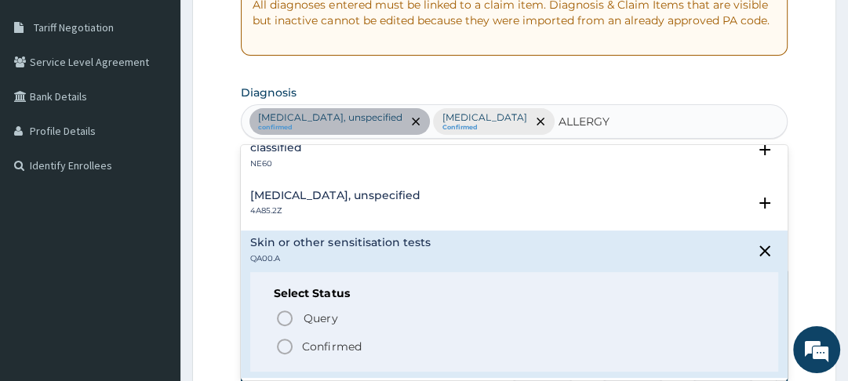
click at [297, 323] on span "Query Query covers suspected (?), Keep in view (kiv), Ruled out (r/o)" at bounding box center [514, 318] width 479 height 21
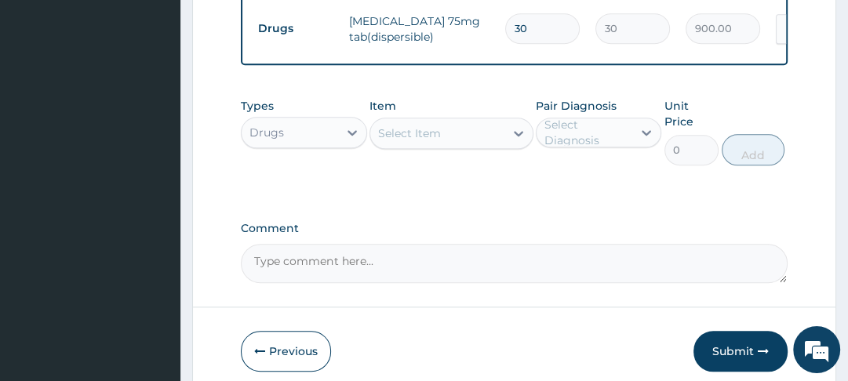
scroll to position [1032, 0]
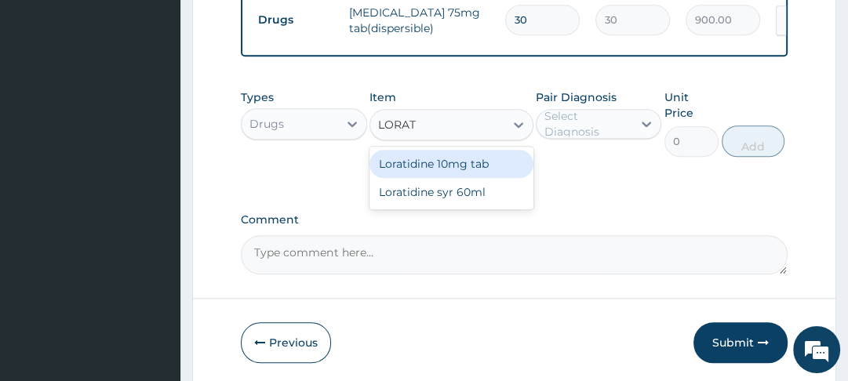
type input "LORATI"
click at [465, 173] on div "Loratidine 10mg tab" at bounding box center [452, 164] width 164 height 28
type input "100"
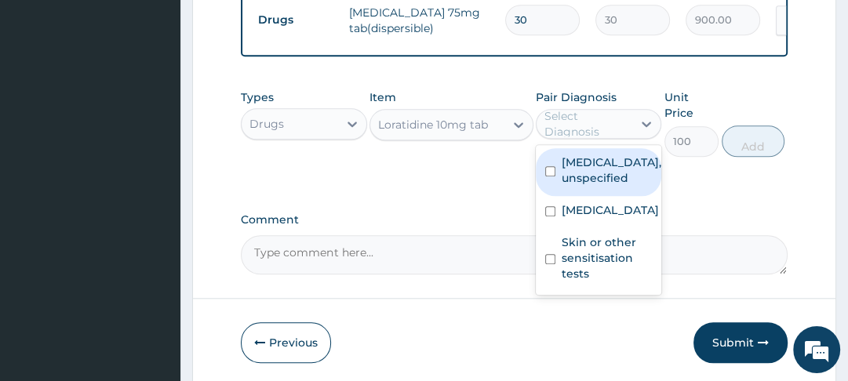
click at [569, 282] on label "Skin or other sensitisation tests" at bounding box center [607, 258] width 90 height 47
checkbox input "true"
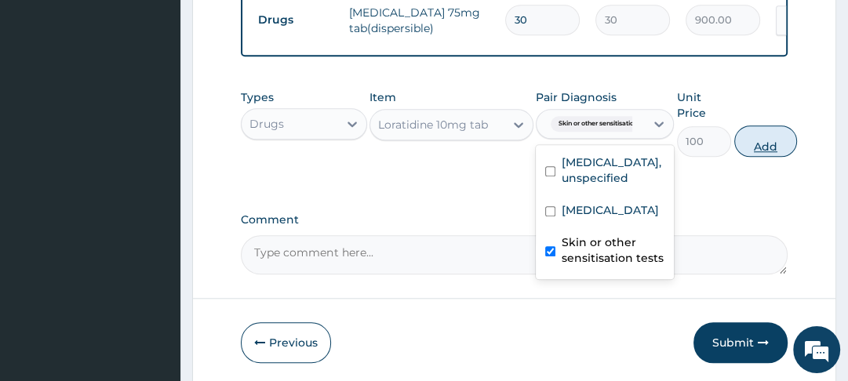
click at [765, 157] on button "Add" at bounding box center [766, 141] width 63 height 31
type input "0"
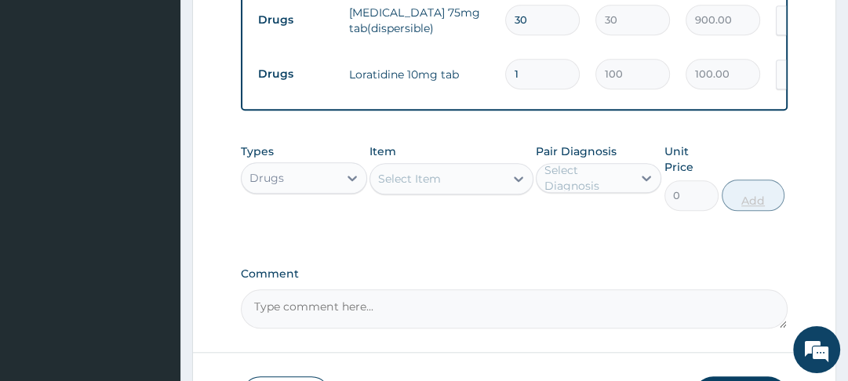
type input "14"
type input "1400.00"
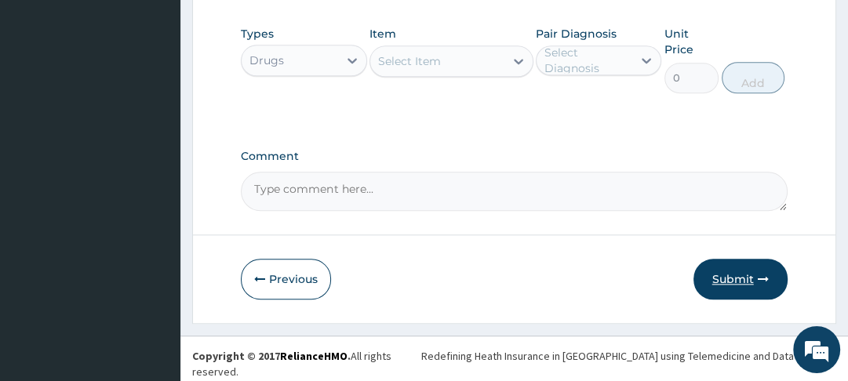
click at [750, 286] on button "Submit" at bounding box center [741, 279] width 94 height 41
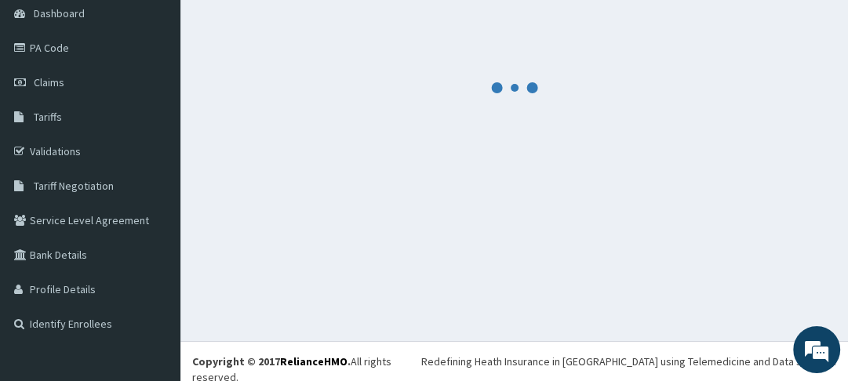
scroll to position [1150, 0]
